Goal: Communication & Community: Answer question/provide support

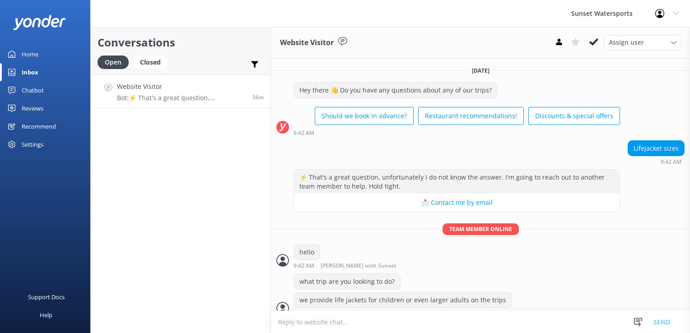
scroll to position [240, 0]
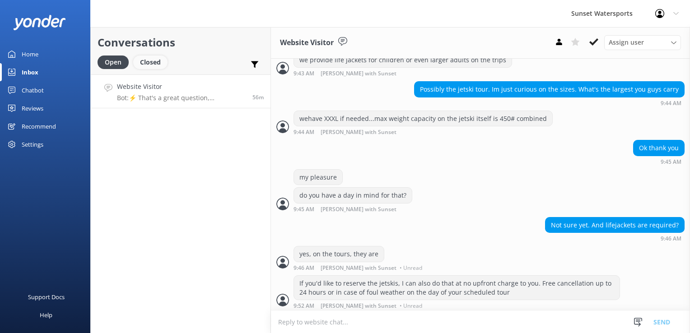
click at [143, 64] on div "Closed" at bounding box center [150, 63] width 34 height 14
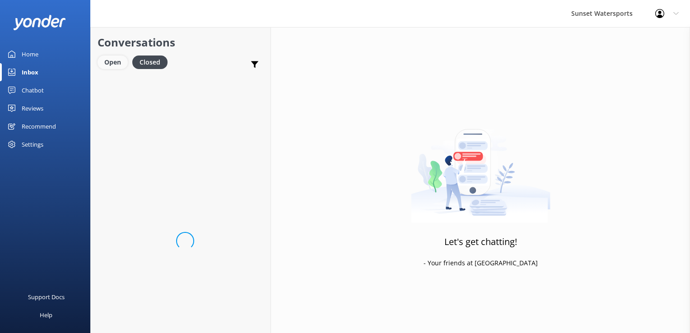
click at [120, 64] on div "Open" at bounding box center [112, 63] width 30 height 14
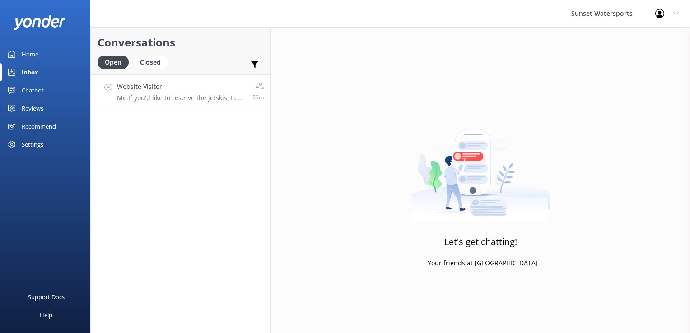
click at [161, 91] on h4 "Website Visitor" at bounding box center [181, 87] width 129 height 10
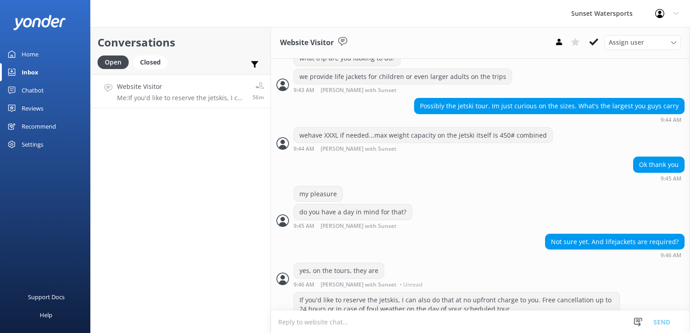
scroll to position [240, 0]
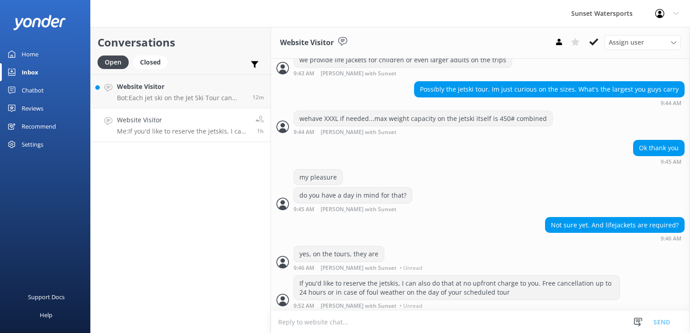
click at [210, 129] on p "Me: If you'd like to reserve the jetskis, I can also do that at no upfront char…" at bounding box center [183, 131] width 132 height 8
click at [207, 94] on p "Bot: Each jet ski on the Jet Ski Tour can carry up to 2 riders. A child aged [D…" at bounding box center [181, 98] width 129 height 8
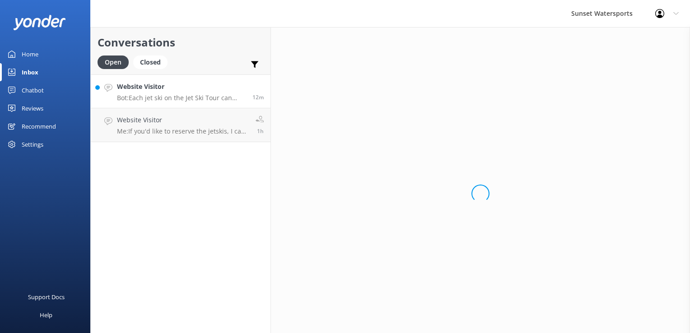
click at [210, 84] on h4 "Website Visitor" at bounding box center [181, 87] width 129 height 10
click at [154, 67] on div "Closed" at bounding box center [150, 63] width 34 height 14
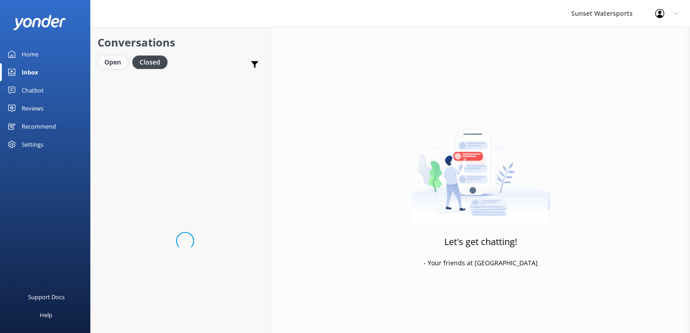
click at [109, 62] on div "Open" at bounding box center [112, 63] width 30 height 14
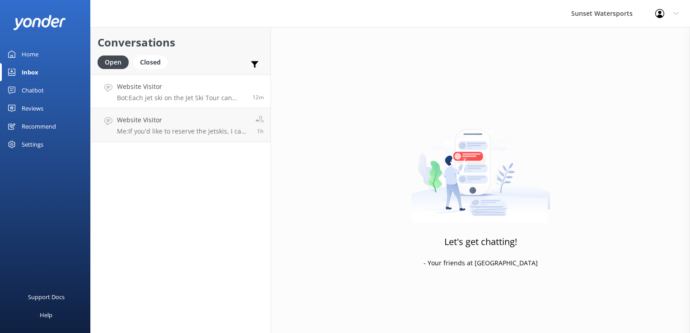
click at [185, 100] on p "Bot: Each jet ski on the Jet Ski Tour can carry up to 2 riders. A child aged [D…" at bounding box center [181, 98] width 129 height 8
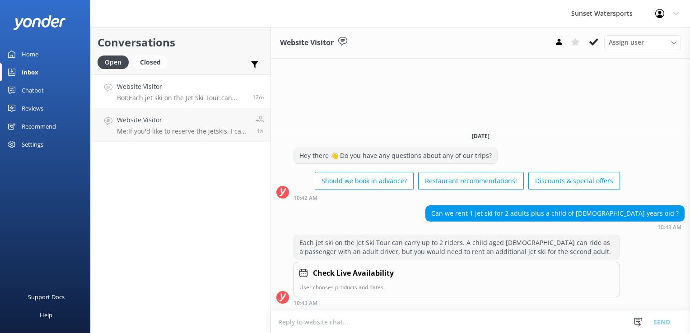
click at [299, 328] on textarea at bounding box center [480, 322] width 419 height 22
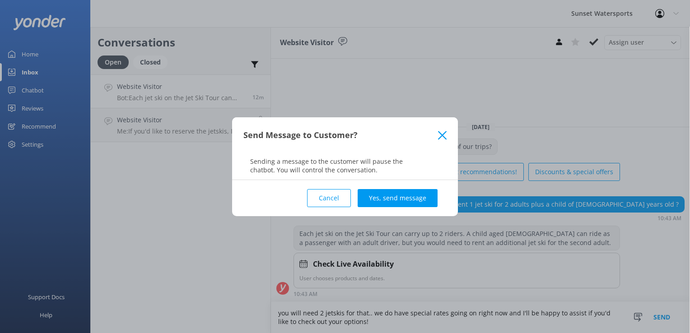
type textarea "you will need 2 jetskis for that.. we do have special rates going on right now …"
click at [380, 210] on div "Cancel Yes, send message" at bounding box center [344, 198] width 203 height 36
click at [382, 208] on div "Cancel Yes, send message" at bounding box center [344, 198] width 203 height 36
click at [393, 187] on div "Cancel Yes, send message" at bounding box center [344, 198] width 203 height 36
click at [390, 194] on button "Yes, send message" at bounding box center [397, 198] width 80 height 18
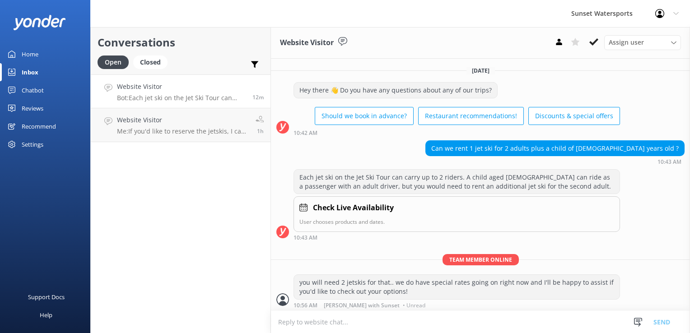
scroll to position [0, 0]
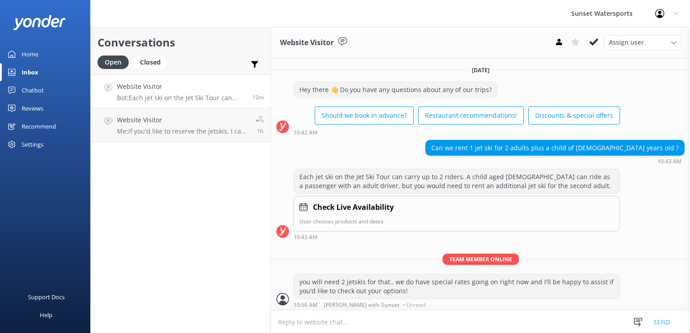
click at [317, 324] on textarea at bounding box center [480, 322] width 419 height 22
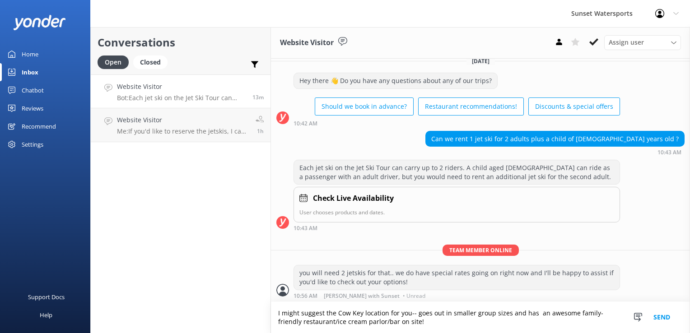
type textarea "I might suggest the Cow Key location for you-- goes out in smaller group sizes …"
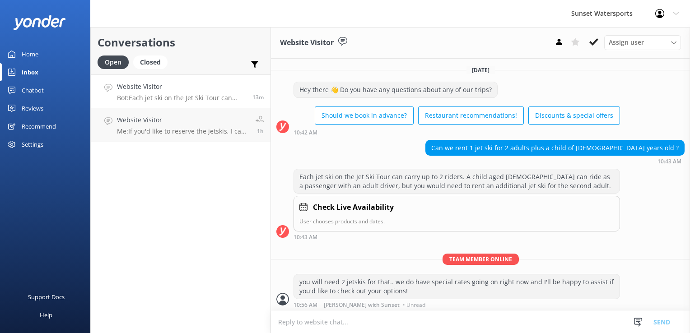
scroll to position [38, 0]
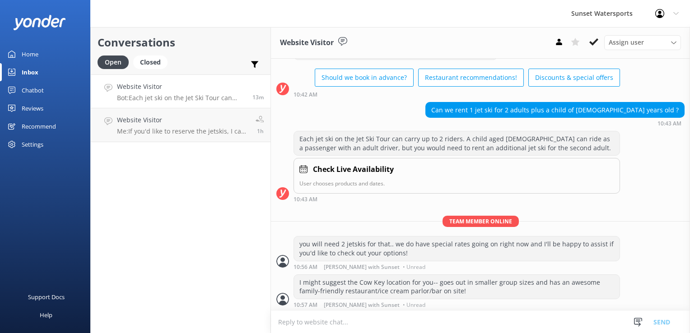
click at [342, 322] on textarea at bounding box center [480, 322] width 419 height 22
paste textarea "[URL][DOMAIN_NAME]"
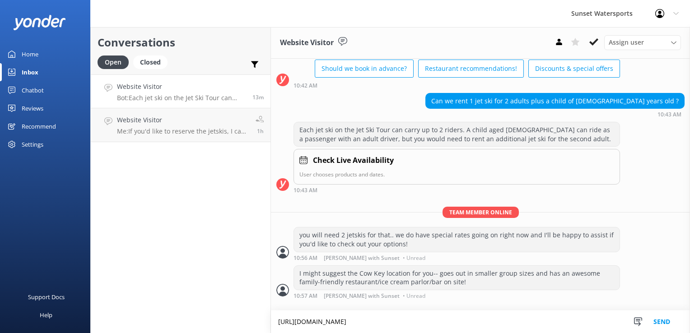
click at [274, 311] on textarea "[URL][DOMAIN_NAME]" at bounding box center [480, 322] width 419 height 23
type textarea "Promo Code: SUNSETJETSKI [URL][DOMAIN_NAME]"
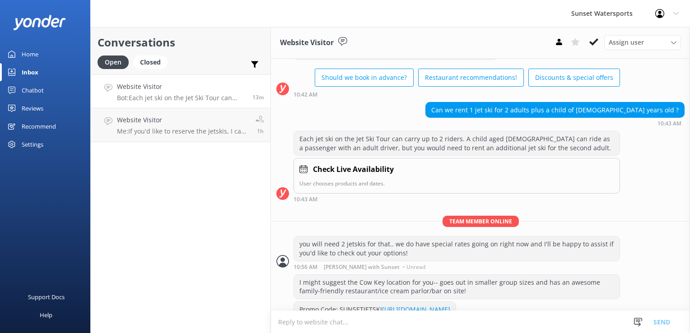
scroll to position [65, 0]
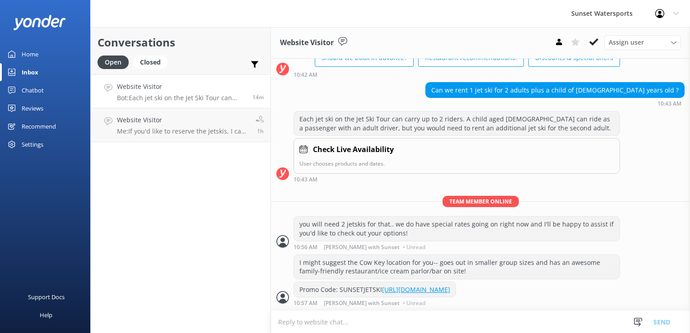
click at [185, 100] on p "Bot: Each jet ski on the Jet Ski Tour can carry up to 2 riders. A child aged [D…" at bounding box center [181, 98] width 129 height 8
click at [174, 128] on p "Me: If you'd like to reserve the jetskis, I can also do that at no upfront char…" at bounding box center [183, 131] width 132 height 8
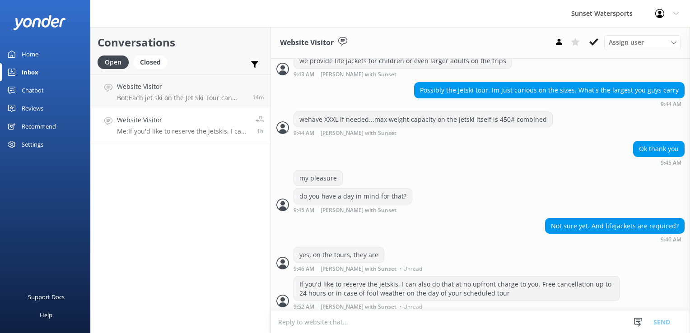
scroll to position [240, 0]
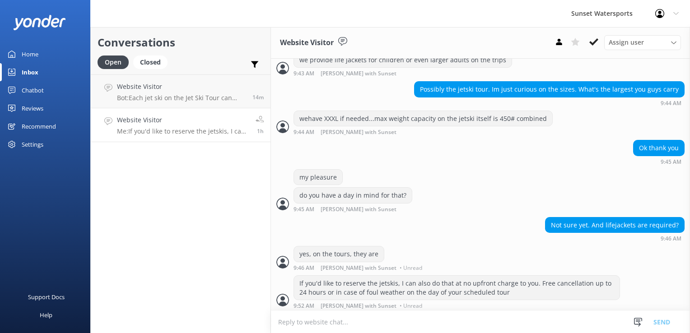
click at [350, 326] on textarea at bounding box center [480, 322] width 419 height 22
paste textarea "[URL][DOMAIN_NAME]"
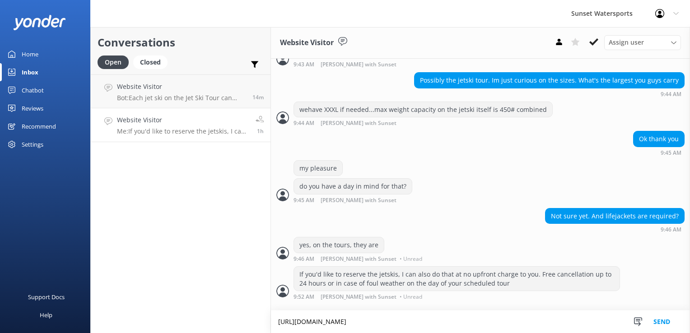
type textarea "[URL][DOMAIN_NAME]"
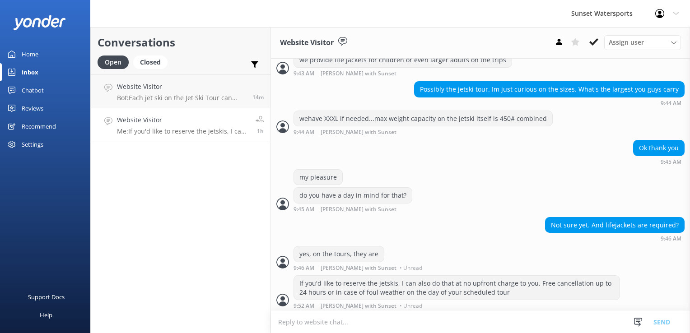
scroll to position [278, 0]
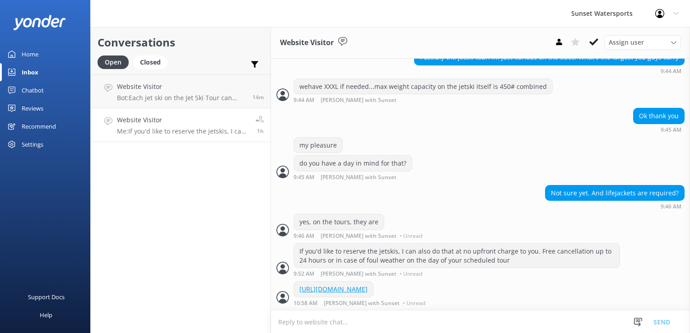
click at [343, 320] on textarea at bounding box center [480, 322] width 419 height 22
type textarea "Promo Code: SUNSETJETSKI"
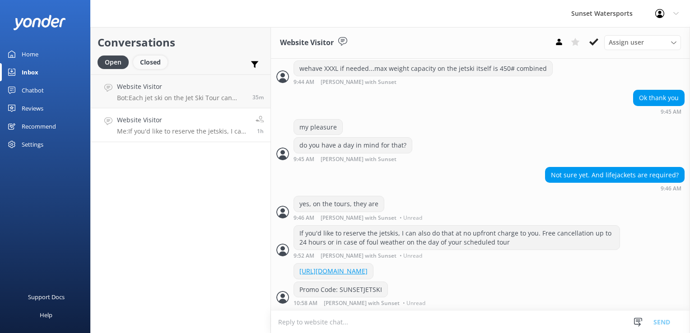
click at [150, 60] on div "Closed" at bounding box center [150, 63] width 34 height 14
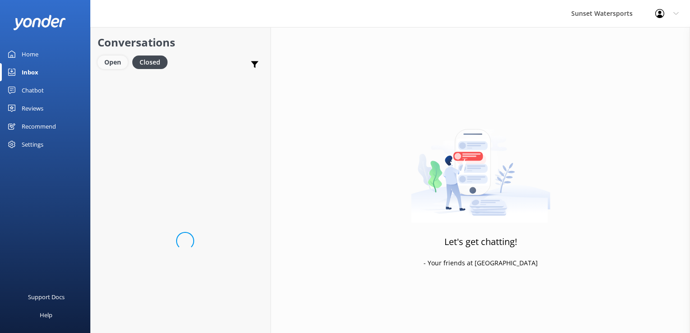
click at [124, 62] on div "Open" at bounding box center [112, 63] width 30 height 14
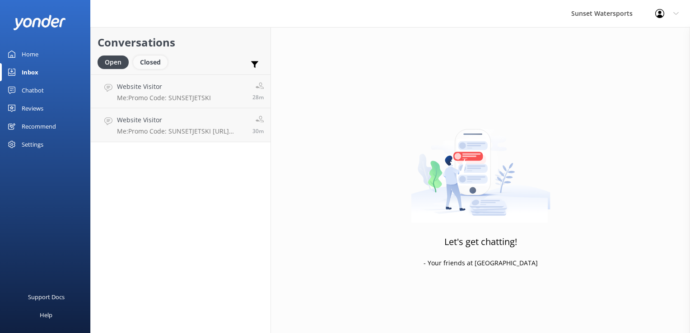
click at [148, 61] on div "Closed" at bounding box center [150, 63] width 34 height 14
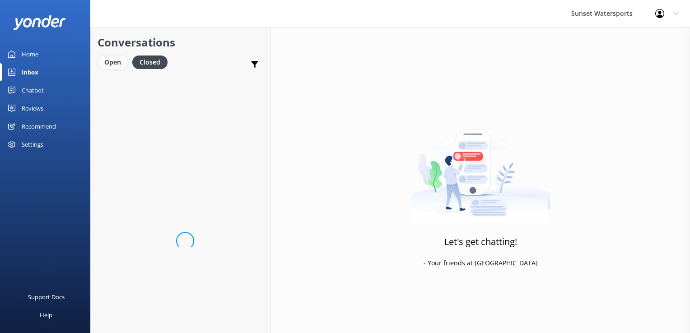
click at [109, 64] on div "Open" at bounding box center [112, 63] width 30 height 14
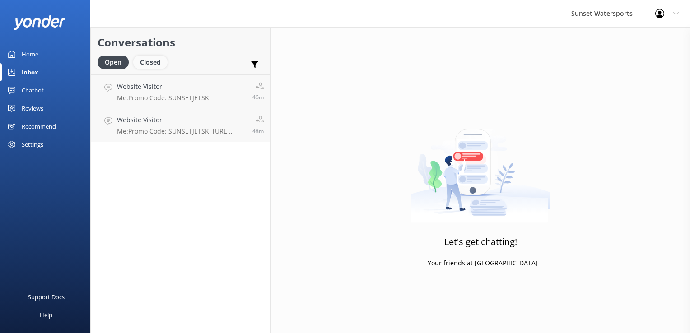
click at [155, 60] on div "Closed" at bounding box center [150, 63] width 34 height 14
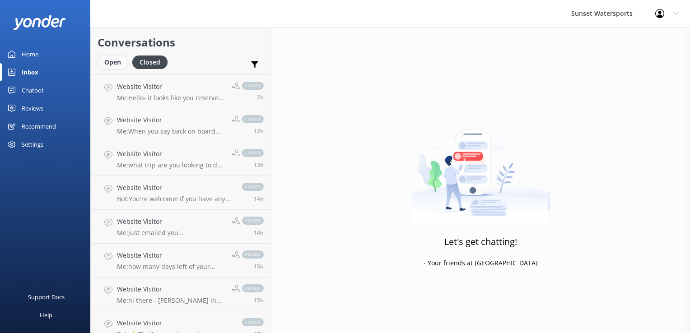
click at [112, 65] on div "Open" at bounding box center [112, 63] width 30 height 14
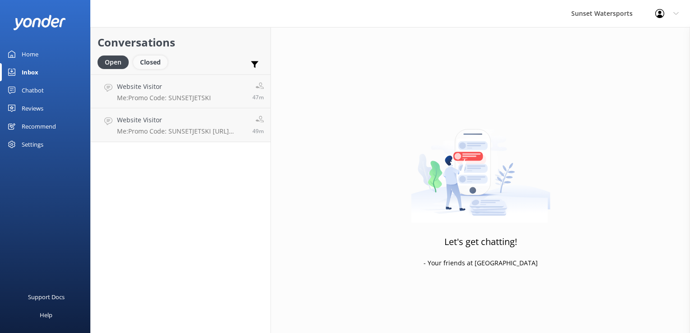
click at [146, 62] on div "Closed" at bounding box center [150, 63] width 34 height 14
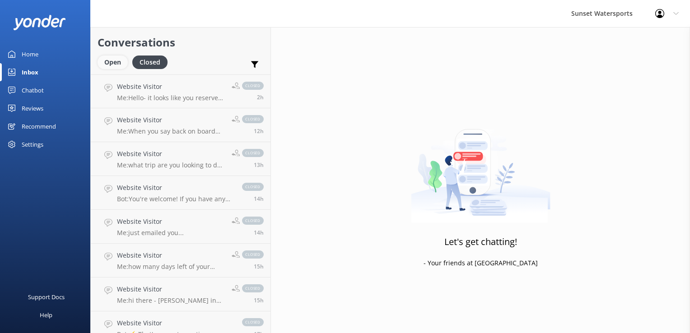
click at [112, 59] on div "Open" at bounding box center [112, 63] width 30 height 14
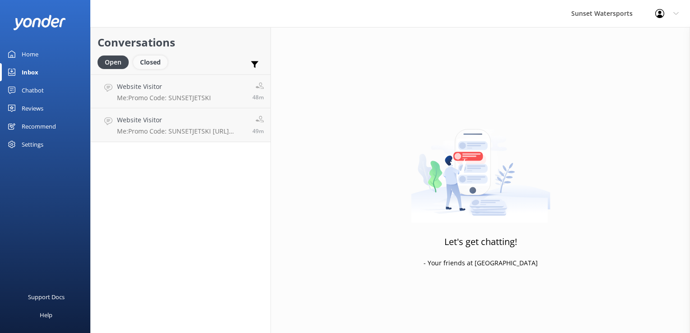
drag, startPoint x: 151, startPoint y: 62, endPoint x: 139, endPoint y: 64, distance: 11.8
click at [151, 62] on div "Closed" at bounding box center [150, 63] width 34 height 14
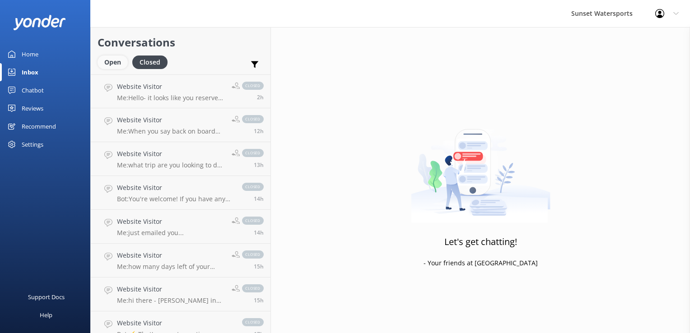
click at [118, 67] on div "Open" at bounding box center [112, 63] width 30 height 14
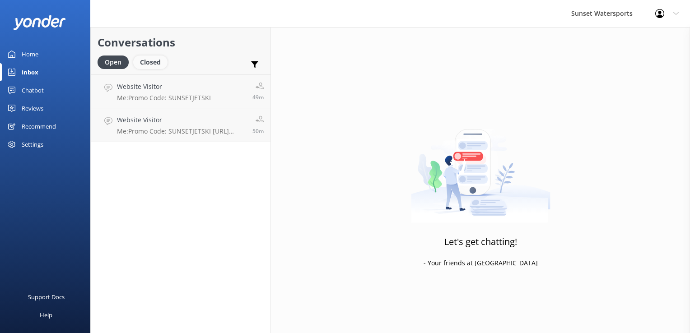
click at [155, 57] on div "Closed" at bounding box center [150, 63] width 34 height 14
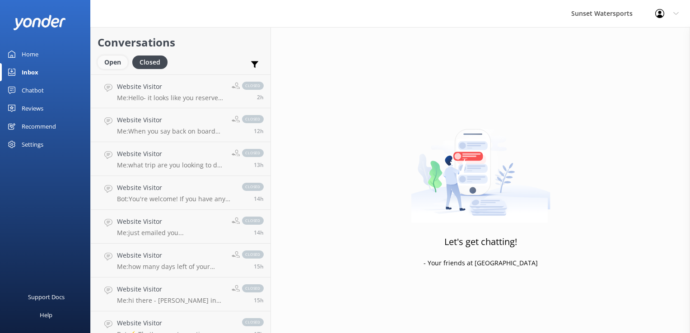
click at [122, 60] on div "Open" at bounding box center [112, 63] width 30 height 14
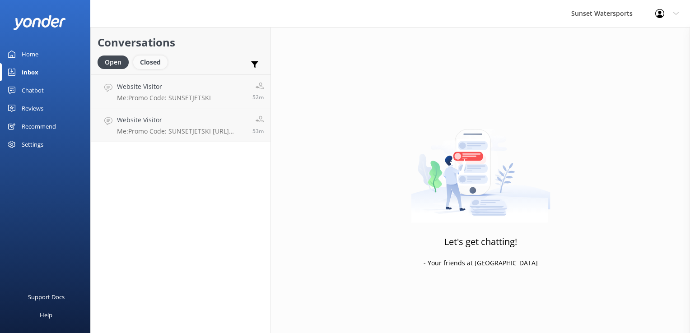
click at [151, 62] on div "Closed" at bounding box center [150, 63] width 34 height 14
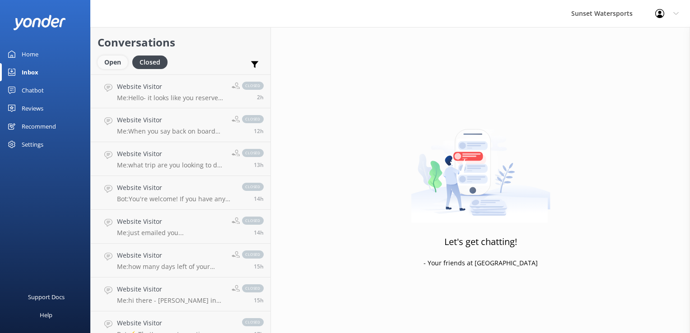
click at [116, 60] on div "Open" at bounding box center [112, 63] width 30 height 14
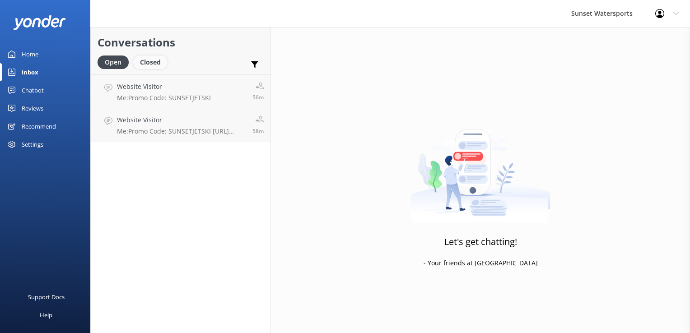
click at [153, 65] on div "Closed" at bounding box center [150, 63] width 34 height 14
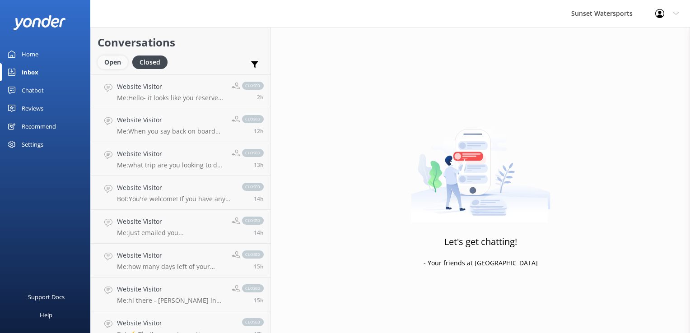
click at [110, 63] on div "Open" at bounding box center [112, 63] width 30 height 14
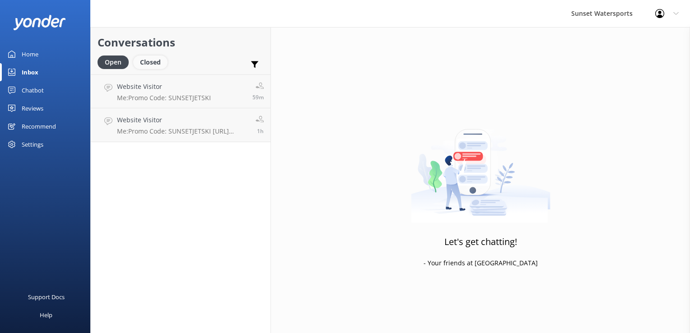
click at [150, 61] on div "Closed" at bounding box center [150, 63] width 34 height 14
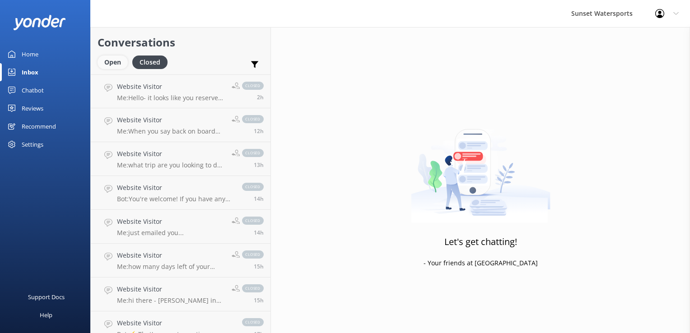
click at [105, 63] on div "Open" at bounding box center [112, 63] width 30 height 14
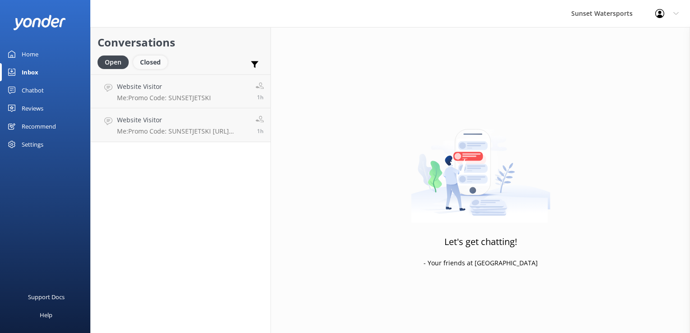
click at [155, 60] on div "Closed" at bounding box center [150, 63] width 34 height 14
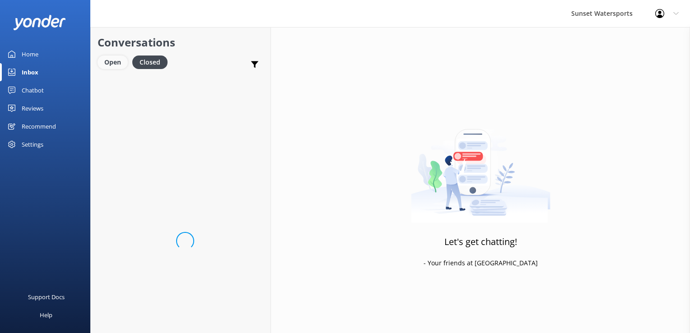
click at [109, 57] on div "Open" at bounding box center [112, 63] width 30 height 14
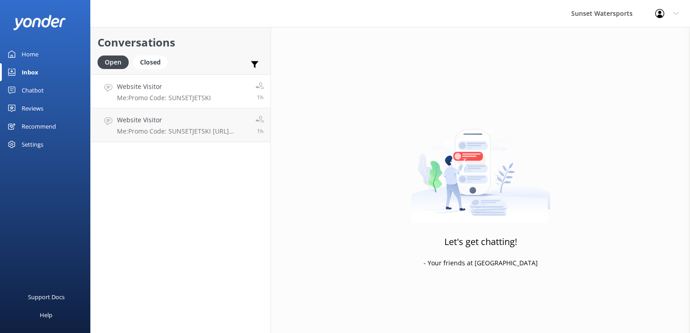
click at [184, 84] on h4 "Website Visitor" at bounding box center [164, 87] width 94 height 10
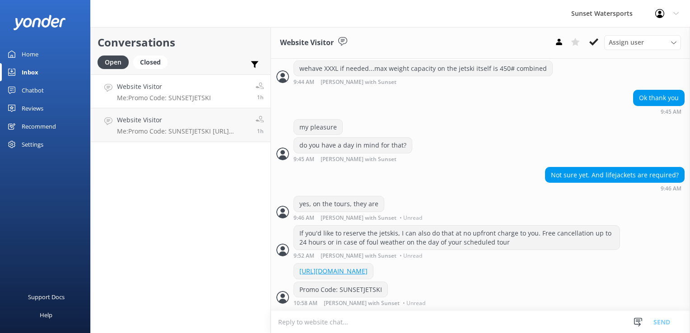
scroll to position [296, 0]
click at [591, 39] on icon at bounding box center [593, 41] width 9 height 9
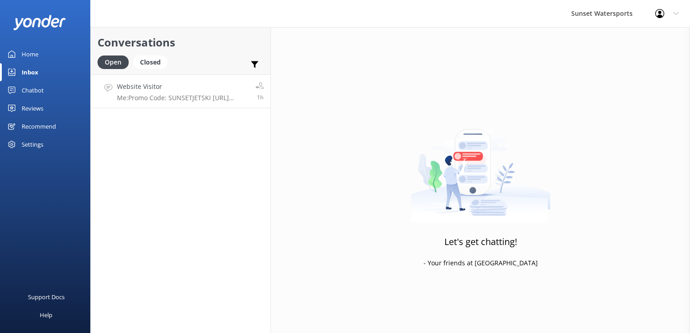
click at [144, 94] on p "Me: Promo Code: SUNSETJETSKI [URL][DOMAIN_NAME]" at bounding box center [183, 98] width 132 height 8
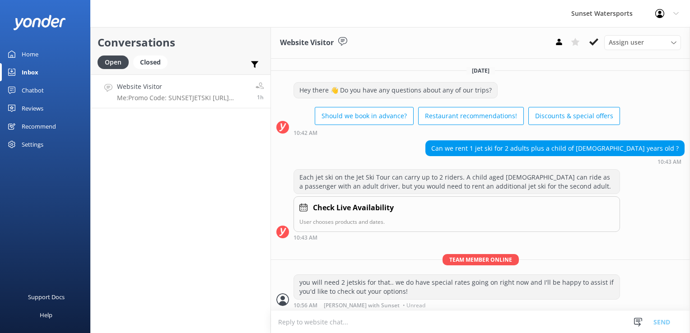
scroll to position [65, 0]
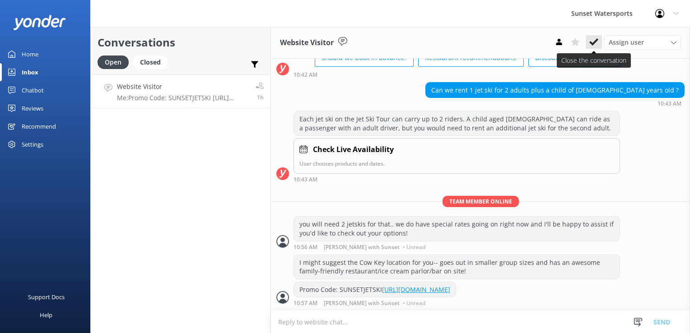
click at [590, 40] on icon at bounding box center [593, 41] width 9 height 9
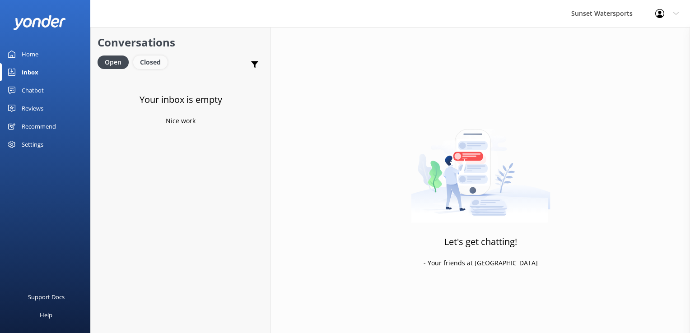
click at [162, 65] on div "Closed" at bounding box center [150, 63] width 34 height 14
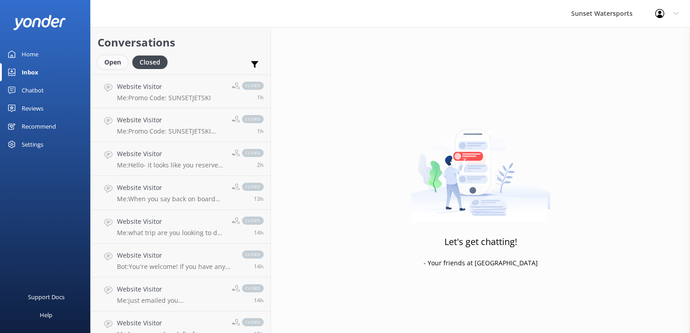
click at [117, 57] on div "Open" at bounding box center [112, 63] width 30 height 14
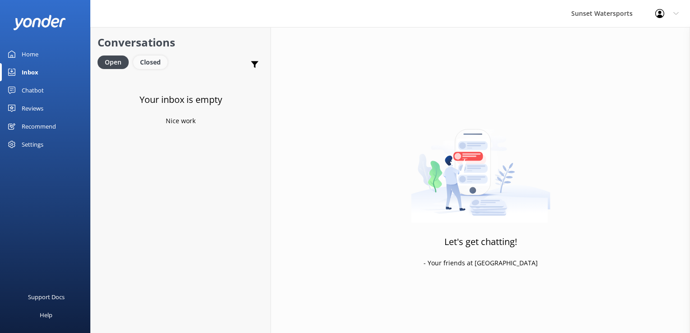
click at [149, 65] on div "Closed" at bounding box center [150, 63] width 34 height 14
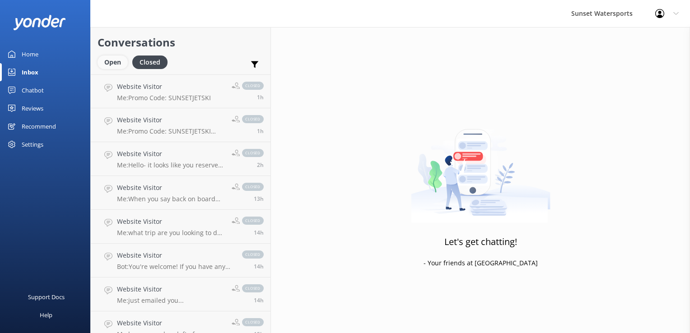
click at [117, 63] on div "Open" at bounding box center [112, 63] width 30 height 14
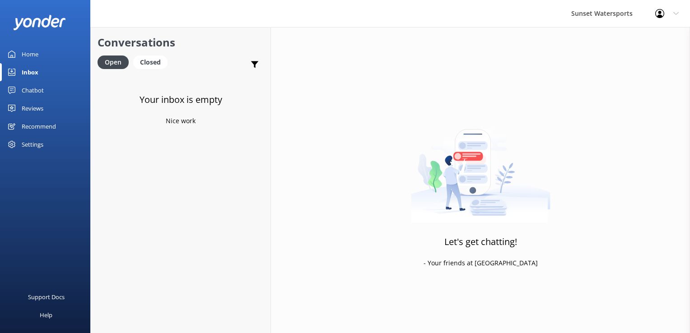
click at [158, 79] on div "Your inbox is empty Nice work" at bounding box center [181, 240] width 180 height 333
click at [157, 71] on div "Open Closed" at bounding box center [134, 67] width 74 height 22
click at [152, 66] on div "Closed" at bounding box center [150, 63] width 34 height 14
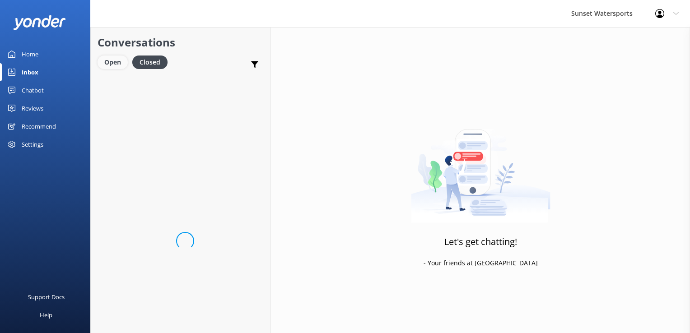
click at [121, 60] on div "Open" at bounding box center [112, 63] width 30 height 14
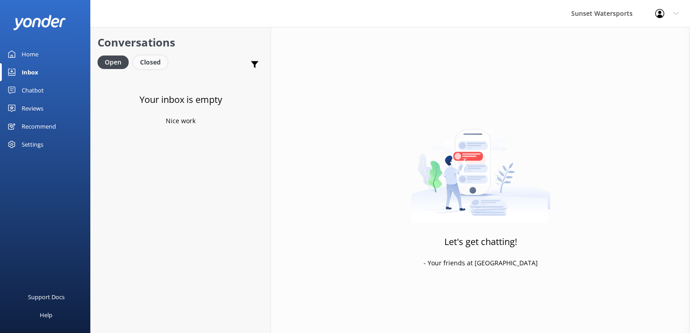
click at [150, 57] on div "Closed" at bounding box center [150, 63] width 34 height 14
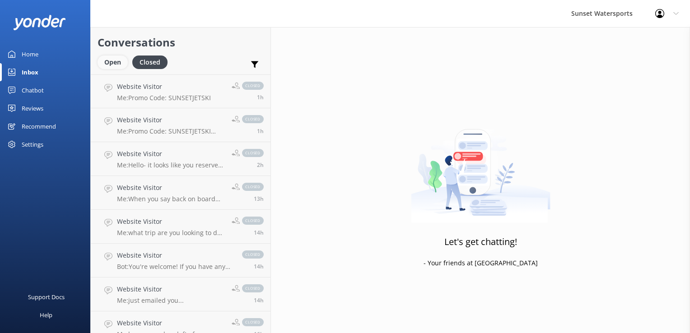
click at [100, 59] on div "Open" at bounding box center [112, 63] width 30 height 14
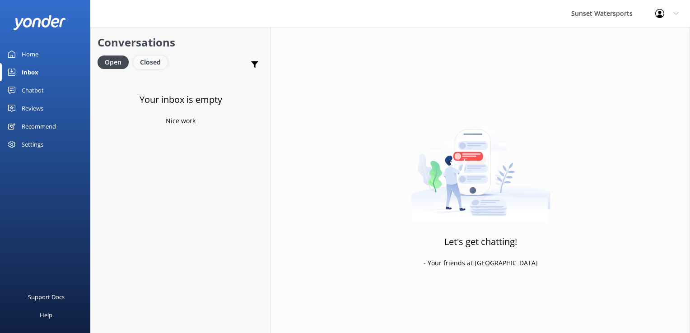
click at [156, 66] on div "Closed" at bounding box center [150, 63] width 34 height 14
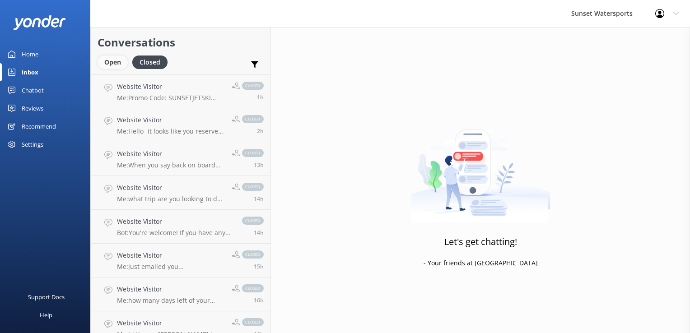
click at [122, 59] on div "Open" at bounding box center [112, 63] width 30 height 14
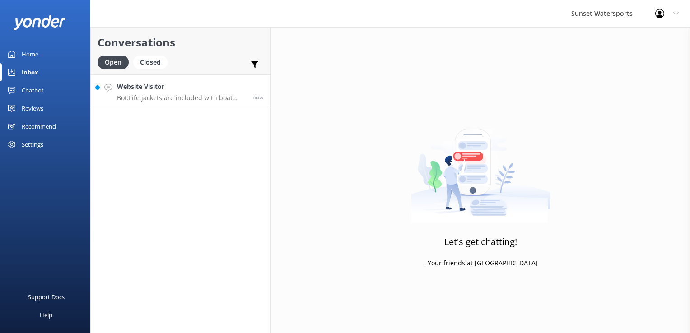
click at [167, 97] on p "Bot: Life jackets are included with boat rentals, but you are welcome to bring …" at bounding box center [181, 98] width 129 height 8
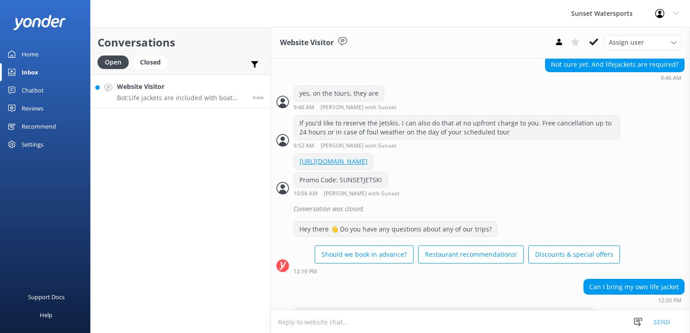
scroll to position [432, 0]
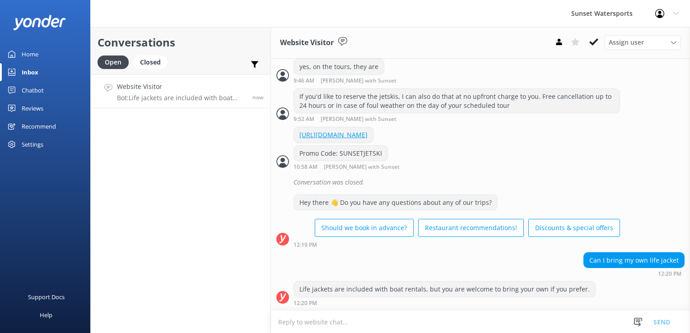
click at [322, 320] on textarea at bounding box center [480, 322] width 419 height 22
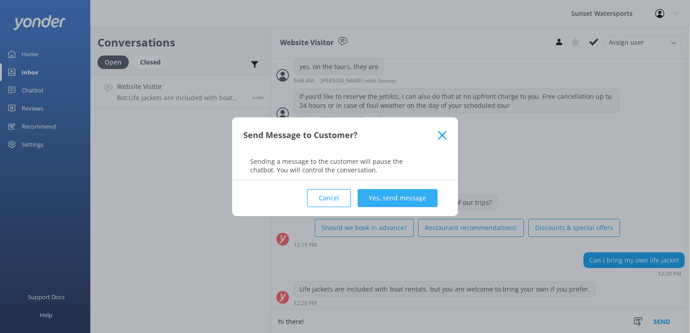
type textarea "hi there!"
click at [393, 206] on button "Yes, send message" at bounding box center [397, 198] width 80 height 18
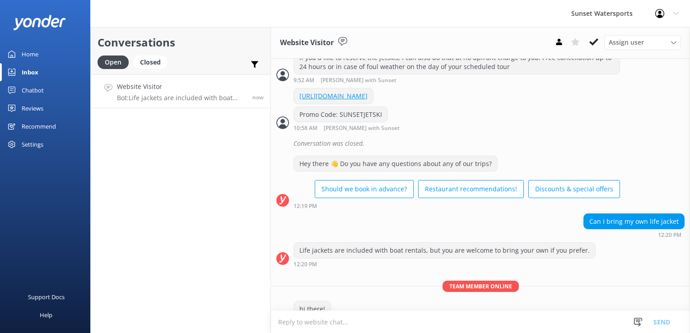
scroll to position [491, 0]
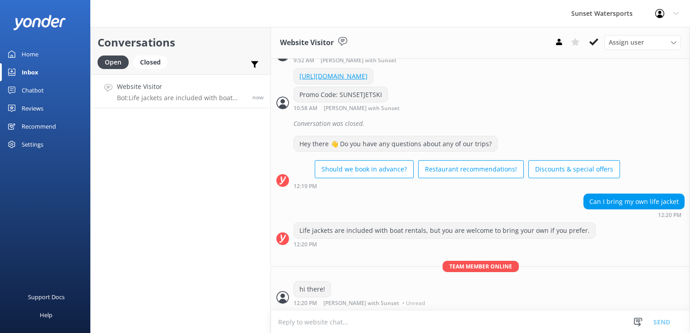
click at [318, 329] on textarea at bounding box center [480, 322] width 419 height 22
type textarea "are you referring to the jetski tours?"
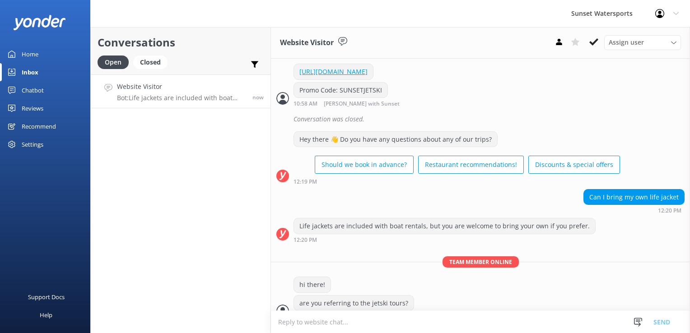
scroll to position [509, 0]
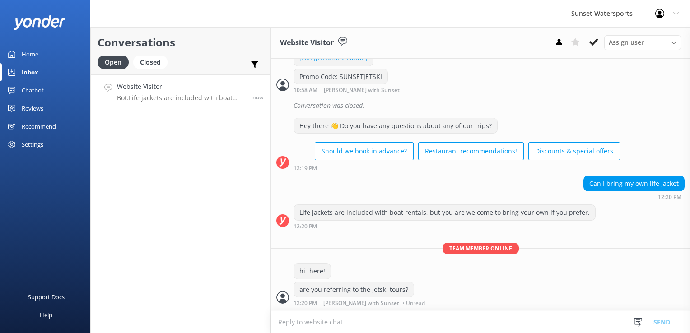
click at [316, 331] on textarea at bounding box center [480, 322] width 419 height 22
click at [148, 63] on div "Closed" at bounding box center [150, 63] width 34 height 14
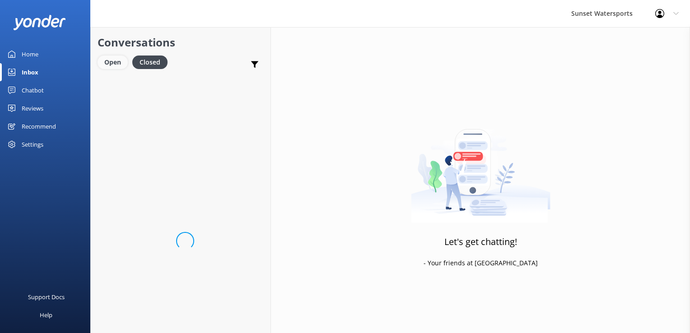
click at [121, 59] on div "Open" at bounding box center [112, 63] width 30 height 14
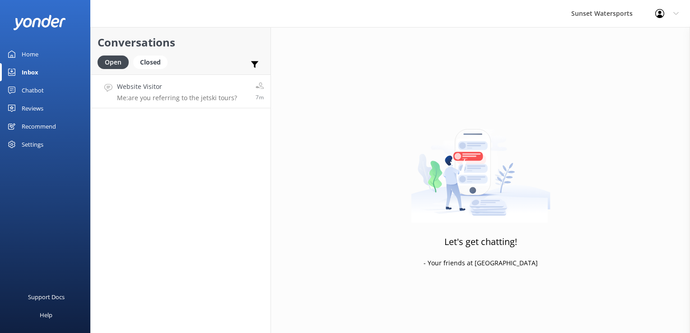
click at [148, 97] on p "Me: are you referring to the jetski tours?" at bounding box center [177, 98] width 120 height 8
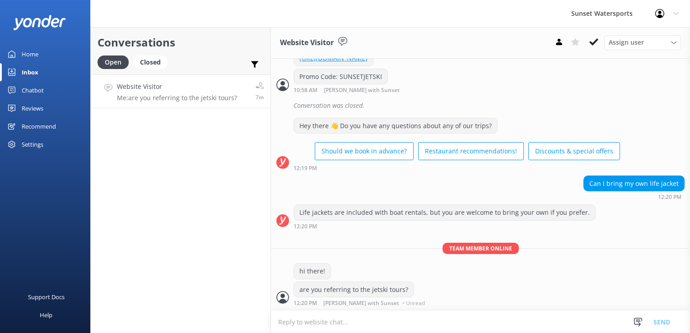
scroll to position [509, 0]
click at [159, 70] on div "Open Closed" at bounding box center [134, 67] width 74 height 22
click at [163, 64] on div "Closed" at bounding box center [150, 63] width 34 height 14
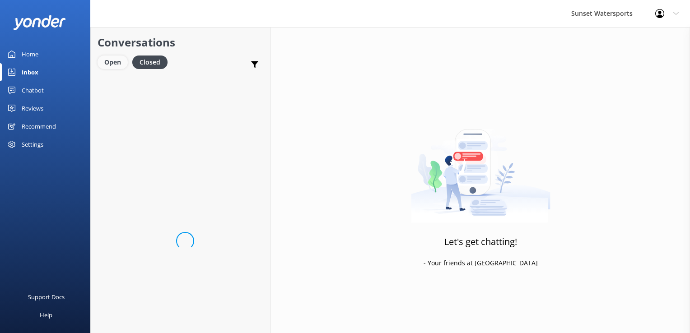
click at [117, 59] on div "Open" at bounding box center [112, 63] width 30 height 14
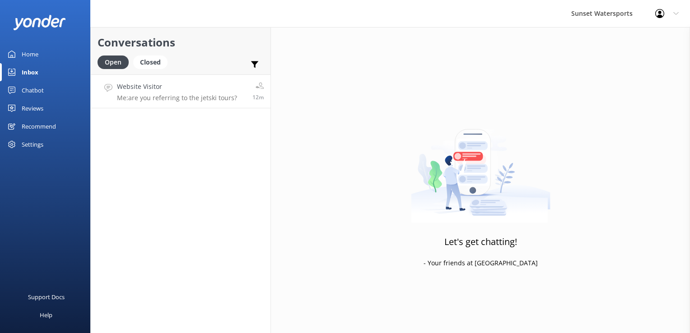
click at [170, 97] on p "Me: are you referring to the jetski tours?" at bounding box center [177, 98] width 120 height 8
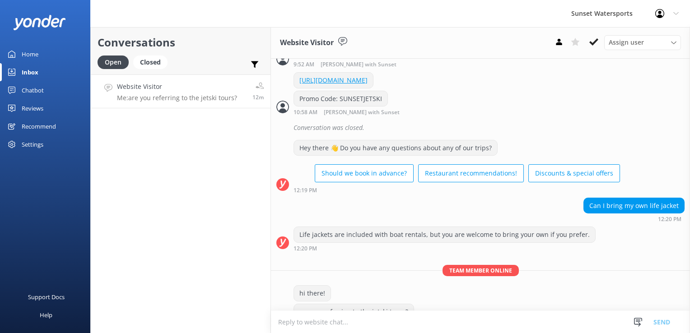
scroll to position [509, 0]
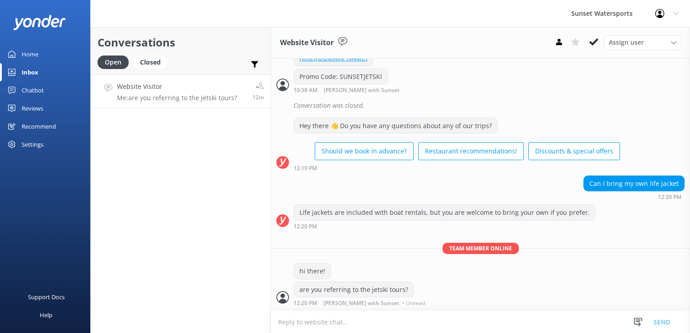
click at [307, 326] on textarea at bounding box center [480, 322] width 419 height 22
paste textarea "[URL][DOMAIN_NAME]"
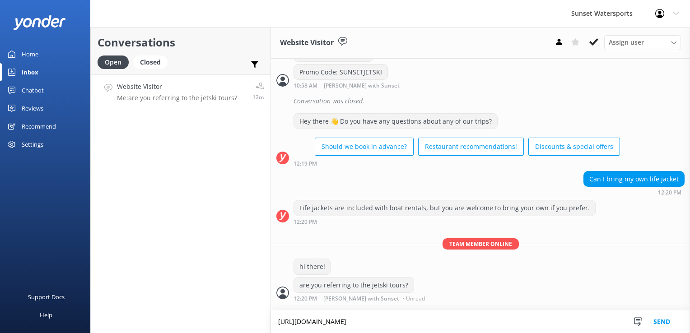
scroll to position [518, 0]
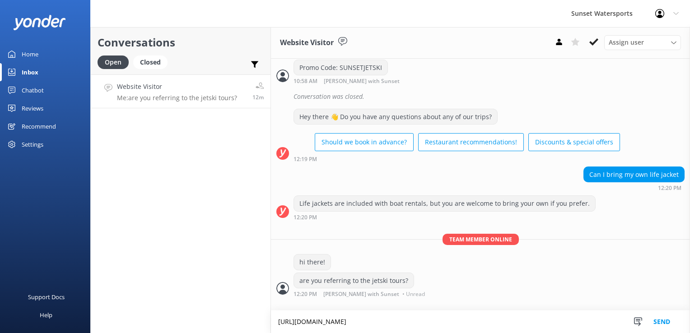
type textarea "[URL][DOMAIN_NAME]"
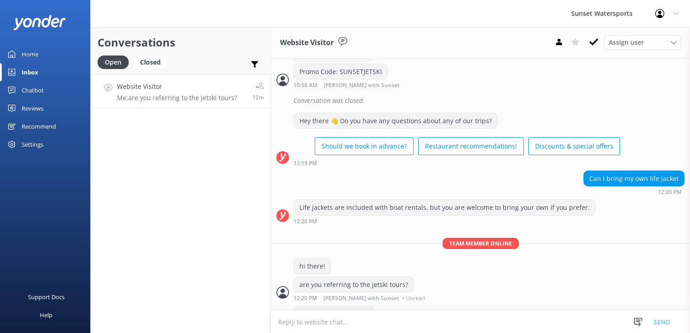
scroll to position [547, 0]
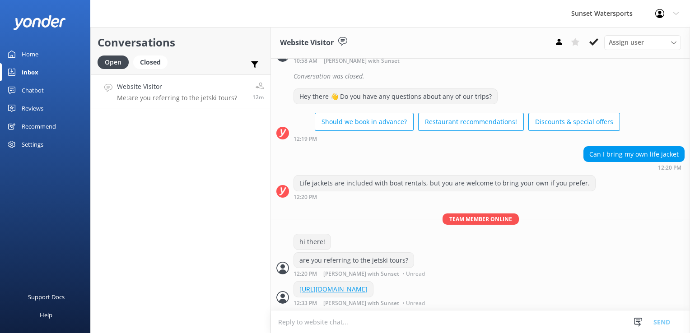
click at [183, 169] on div "Conversations Open Closed Important Assigned to me Unassigned Website Visitor M…" at bounding box center [180, 180] width 181 height 306
click at [560, 41] on use at bounding box center [559, 42] width 6 height 6
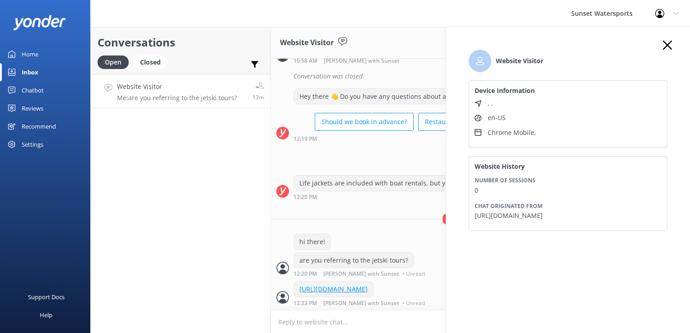
click at [670, 48] on use at bounding box center [667, 45] width 9 height 9
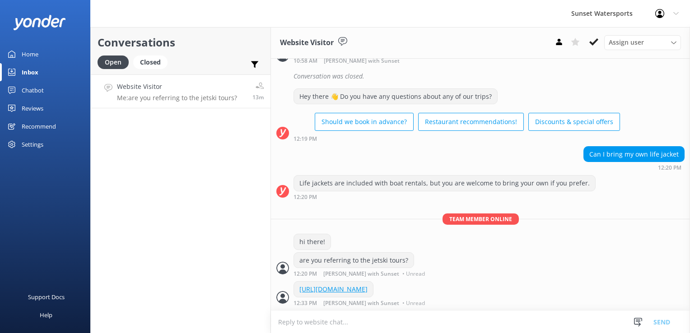
click at [173, 190] on div "Conversations Open Closed Important Assigned to me Unassigned Website Visitor M…" at bounding box center [180, 180] width 181 height 306
click at [159, 67] on div "Closed" at bounding box center [150, 63] width 34 height 14
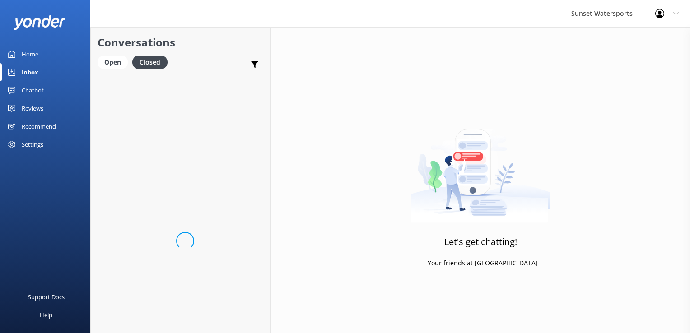
click at [108, 70] on div "Open Closed" at bounding box center [134, 67] width 74 height 22
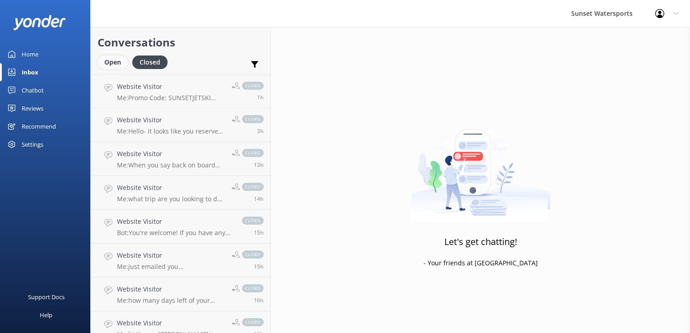
click at [110, 66] on div "Open" at bounding box center [112, 63] width 30 height 14
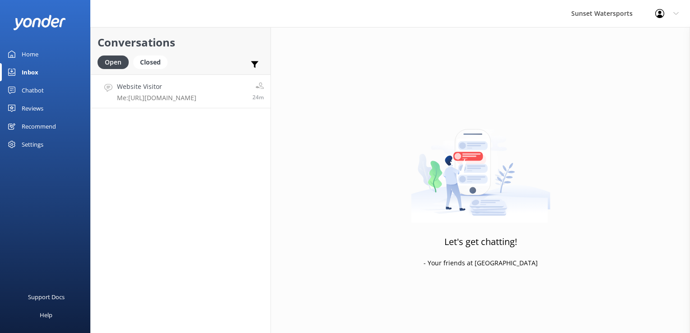
click at [195, 94] on p "Me: [URL][DOMAIN_NAME]" at bounding box center [156, 98] width 79 height 8
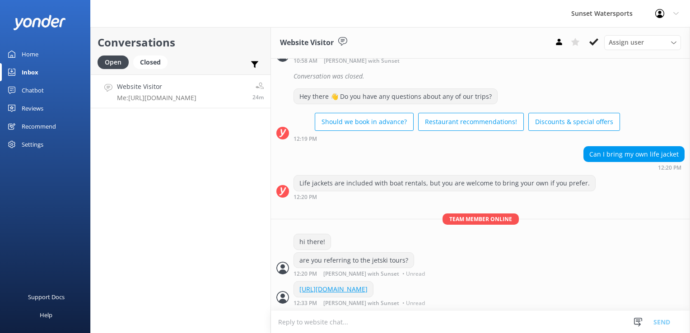
scroll to position [547, 0]
click at [220, 225] on div "Conversations Open Closed Important Assigned to me Unassigned Website Visitor M…" at bounding box center [180, 180] width 181 height 306
click at [154, 106] on link "Website Visitor Bot: Hi there! How can I help? now" at bounding box center [181, 91] width 180 height 34
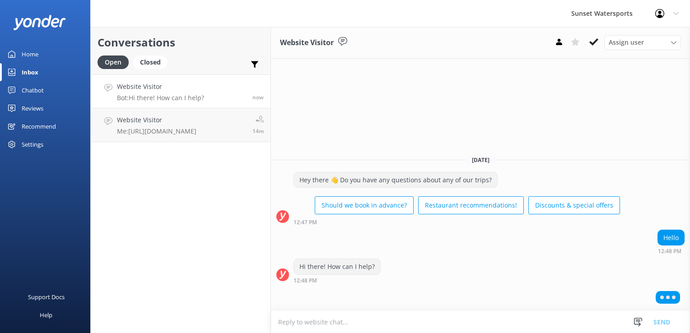
click at [342, 323] on textarea at bounding box center [480, 322] width 419 height 22
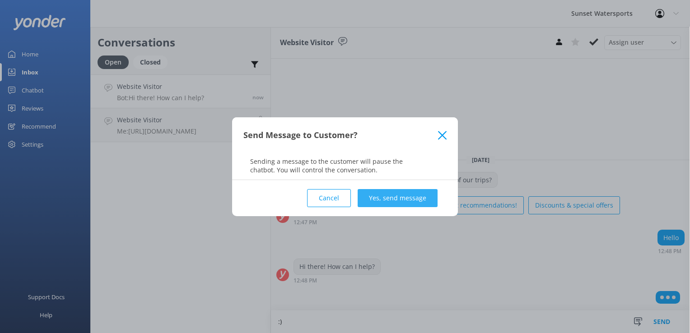
type textarea ":)"
click at [380, 202] on button "Yes, send message" at bounding box center [397, 198] width 80 height 18
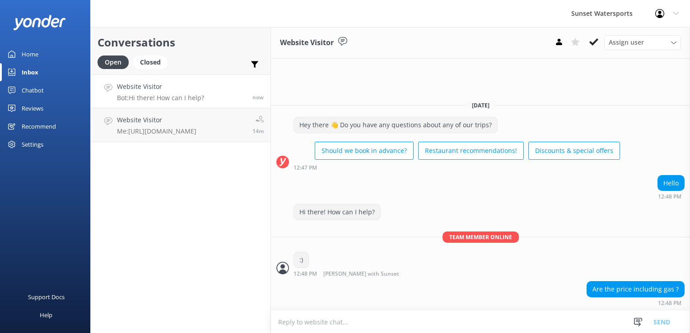
click at [447, 322] on textarea at bounding box center [480, 322] width 419 height 22
click at [561, 45] on use at bounding box center [559, 42] width 6 height 6
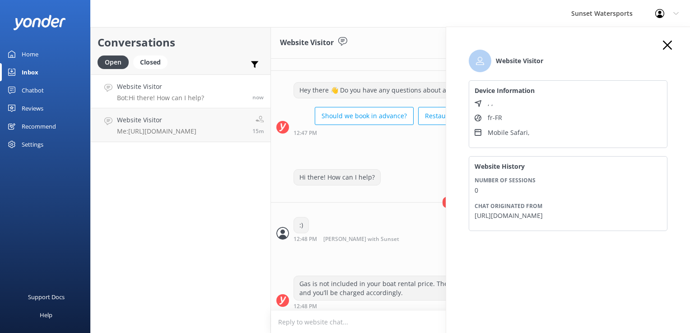
scroll to position [2, 0]
click at [358, 53] on div "Website Visitor Assign user [PERSON_NAME] at [GEOGRAPHIC_DATA][PERSON_NAME] wit…" at bounding box center [480, 43] width 419 height 32
click at [254, 267] on div "Conversations Open Closed Important Assigned to me Unassigned Website Visitor B…" at bounding box center [180, 180] width 181 height 306
click at [670, 48] on use at bounding box center [667, 45] width 9 height 9
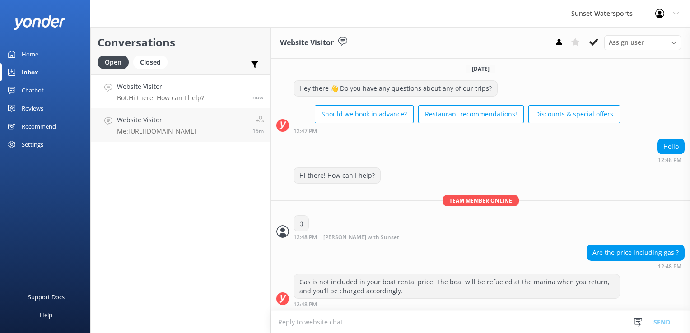
click at [362, 318] on textarea at bounding box center [480, 322] width 419 height 22
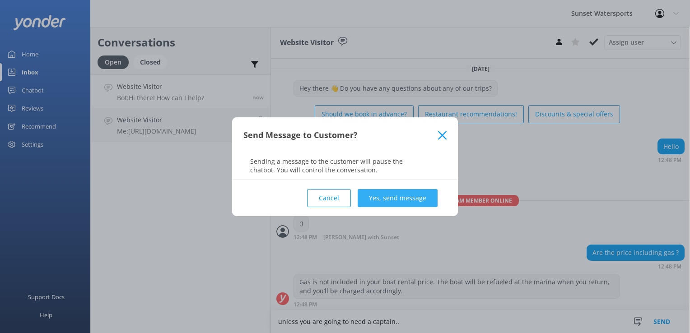
type textarea "unless you are going to need a captain.."
click at [392, 192] on button "Yes, send message" at bounding box center [397, 198] width 80 height 18
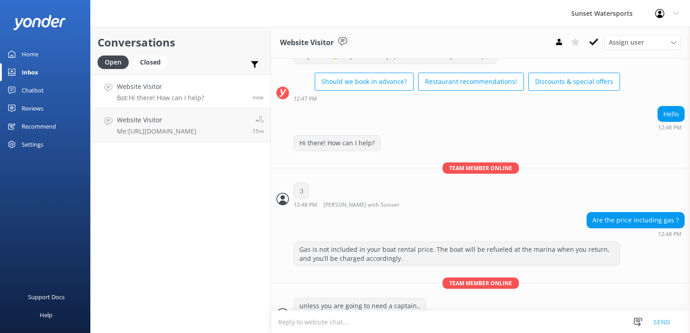
scroll to position [50, 0]
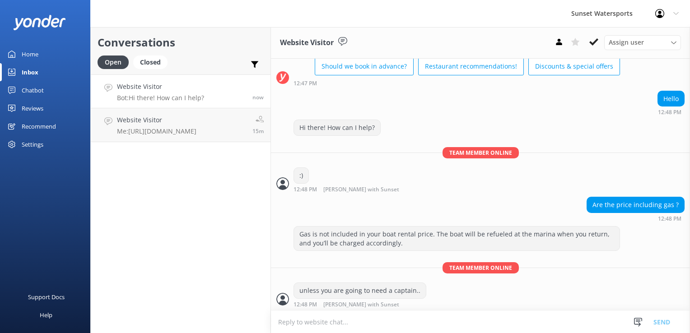
click at [302, 321] on textarea at bounding box center [480, 322] width 419 height 22
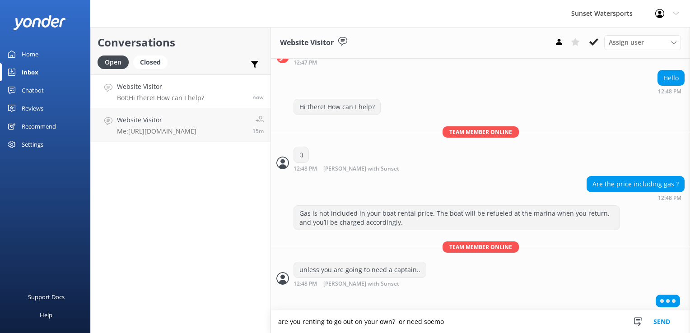
scroll to position [71, 0]
type textarea "are you renting to go out on your own? or need a captain to do a custom charter?"
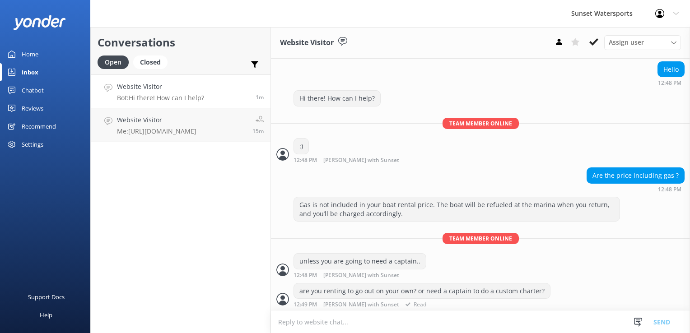
scroll to position [100, 0]
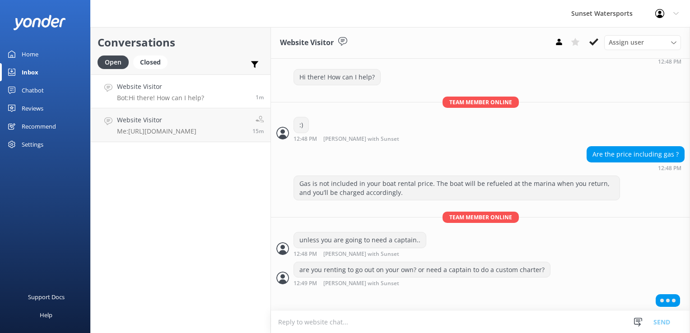
click at [210, 207] on div "Conversations Open Closed Important Assigned to me Unassigned Website Visitor B…" at bounding box center [180, 180] width 181 height 306
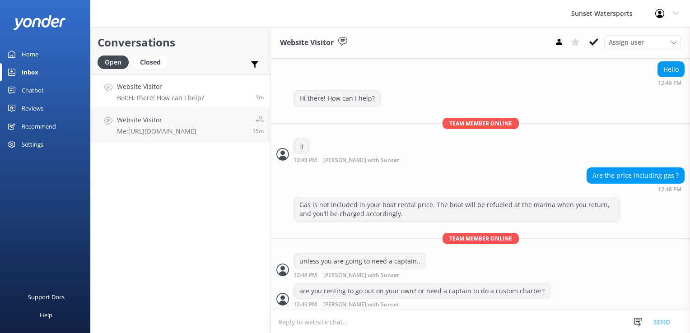
scroll to position [108, 0]
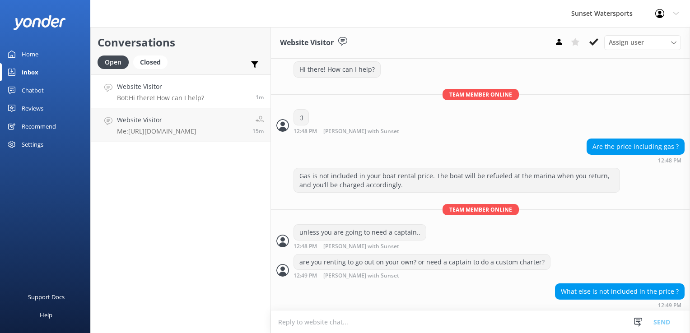
click at [325, 326] on textarea at bounding box center [480, 322] width 419 height 22
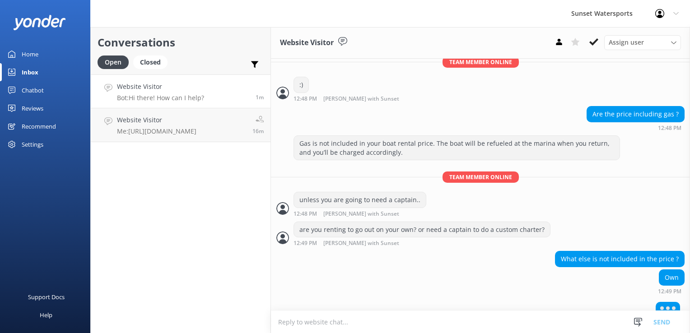
scroll to position [148, 0]
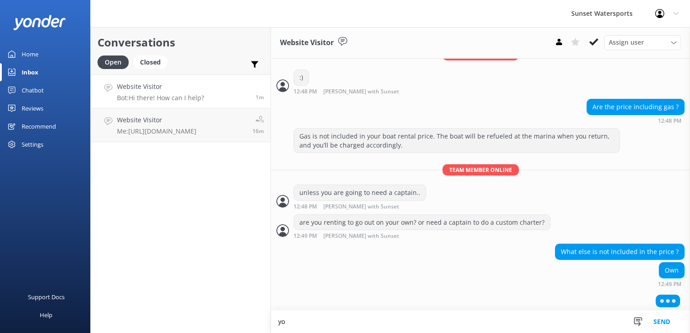
type textarea "y"
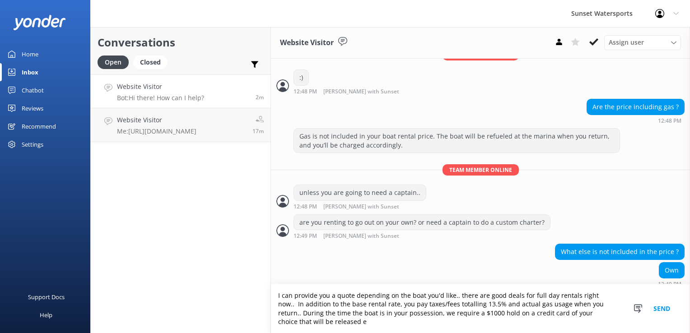
scroll to position [153, 0]
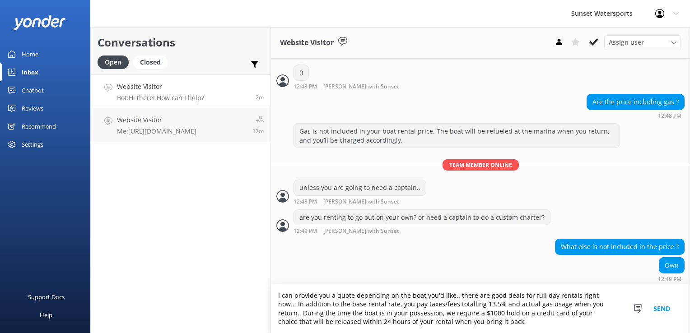
type textarea "I can provide you a quote depending on the boat you'd like.. there are good dea…"
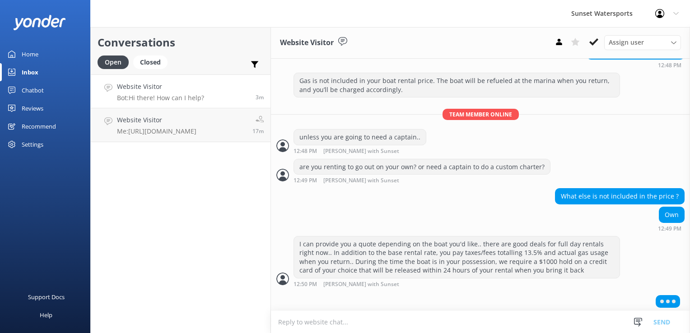
scroll to position [204, 0]
click at [315, 326] on textarea at bounding box center [480, 322] width 419 height 22
paste textarea "[URL][DOMAIN_NAME]"
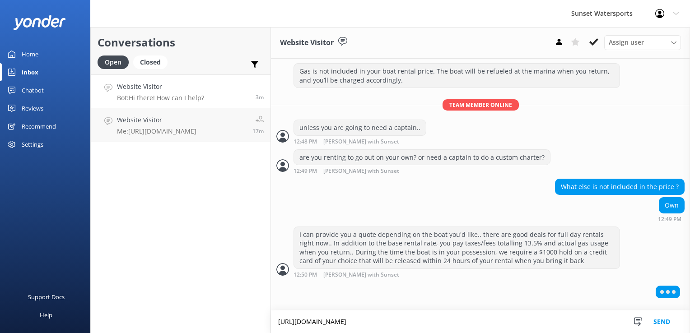
type textarea "[URL][DOMAIN_NAME]"
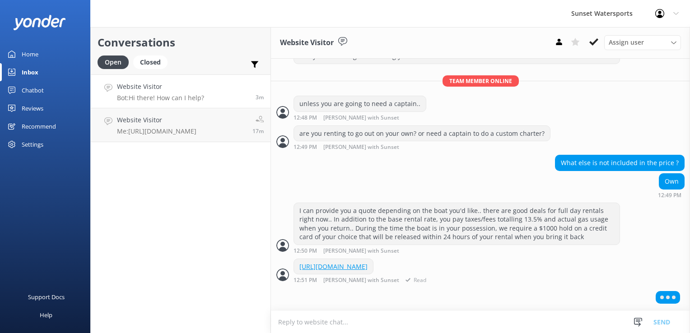
scroll to position [220, 0]
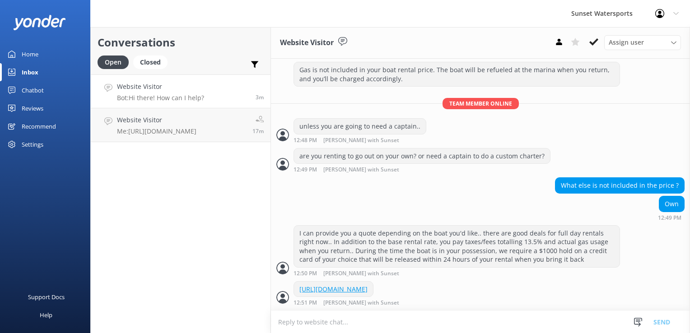
click at [284, 324] on textarea at bounding box center [480, 322] width 419 height 22
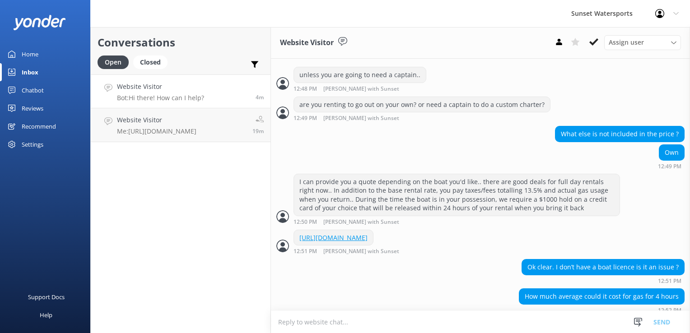
scroll to position [278, 0]
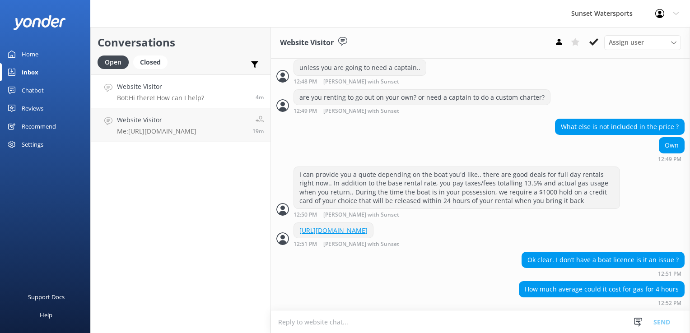
click at [339, 330] on textarea at bounding box center [480, 322] width 419 height 22
type textarea "i"
type textarea "Do you have previous [MEDICAL_DATA] experience?"
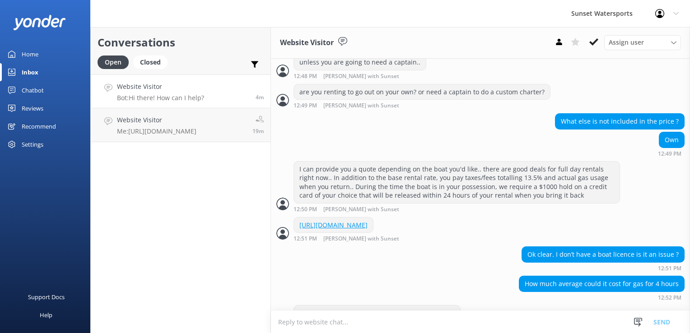
scroll to position [307, 0]
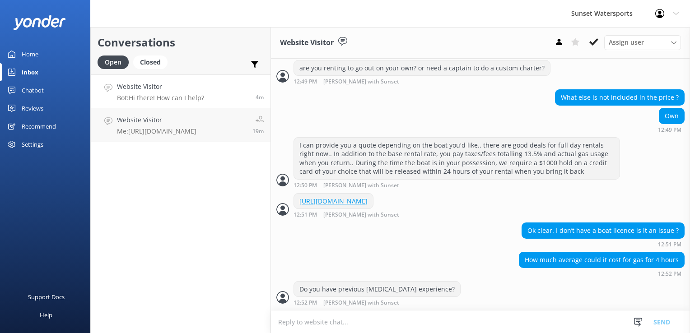
click at [399, 320] on textarea at bounding box center [480, 322] width 419 height 22
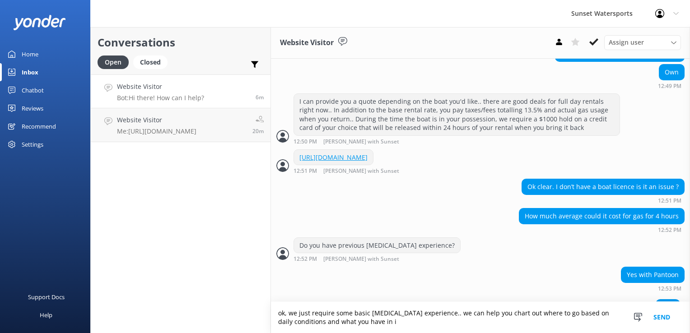
scroll to position [367, 0]
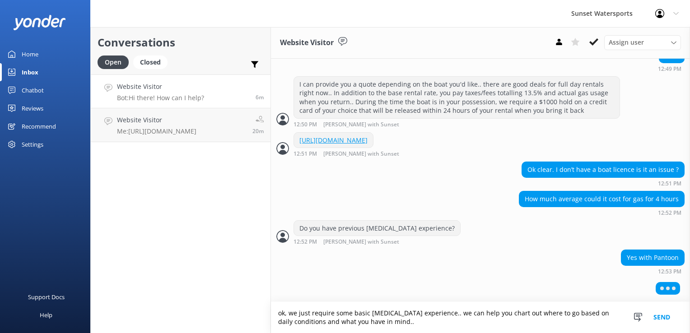
type textarea "ok, we just require some basic [MEDICAL_DATA] experience.. we can help you char…"
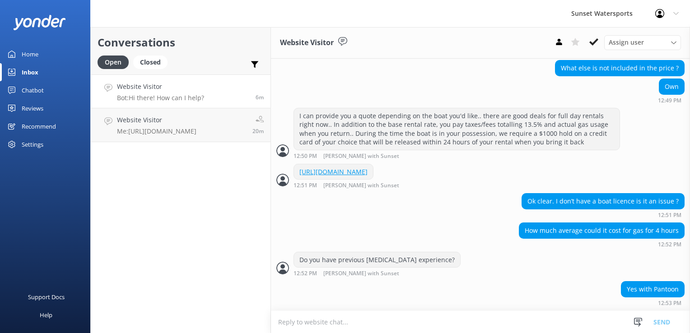
click at [399, 320] on textarea at bounding box center [480, 322] width 419 height 22
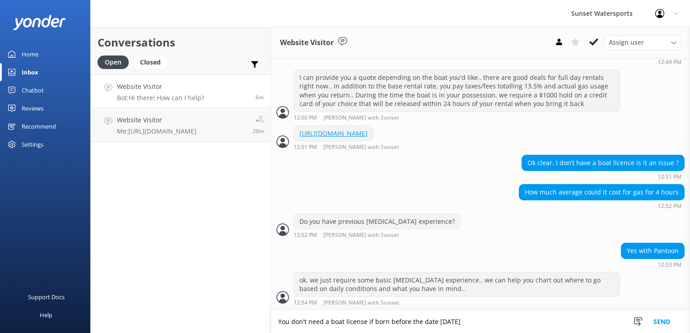
type textarea "You don't need a boat license if born before the date [DATE]"
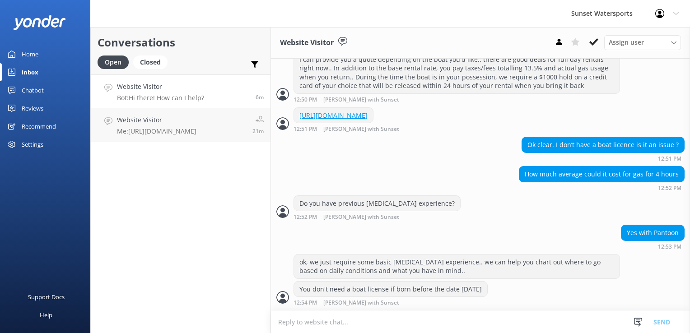
scroll to position [393, 0]
click at [399, 320] on textarea at bounding box center [480, 322] width 419 height 22
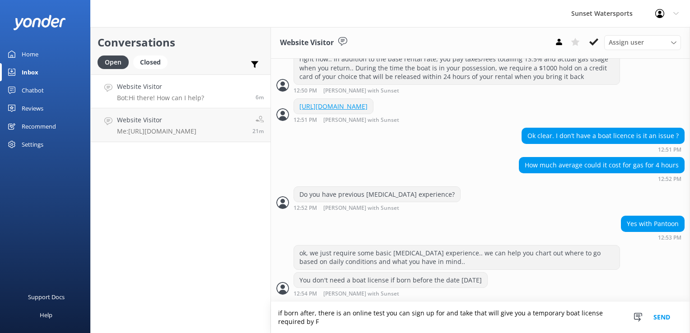
scroll to position [402, 0]
type textarea "if born after, there is an online test you can sign up for and take that will g…"
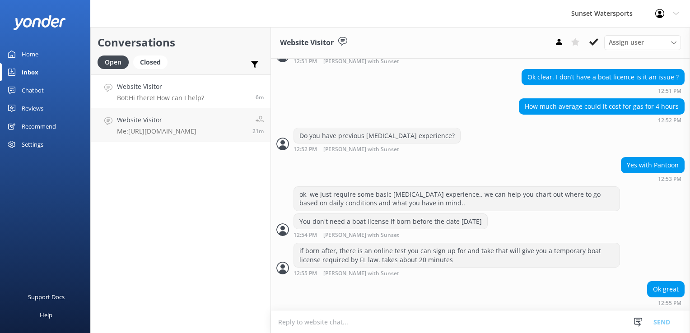
scroll to position [460, 0]
click at [386, 316] on textarea at bounding box center [480, 322] width 419 height 22
type textarea "Do you want to take out one of the pontoons?"
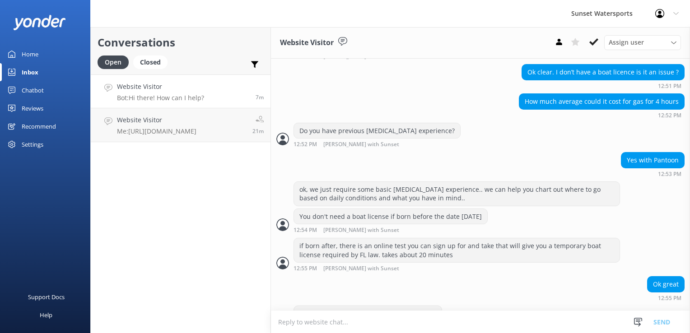
scroll to position [489, 0]
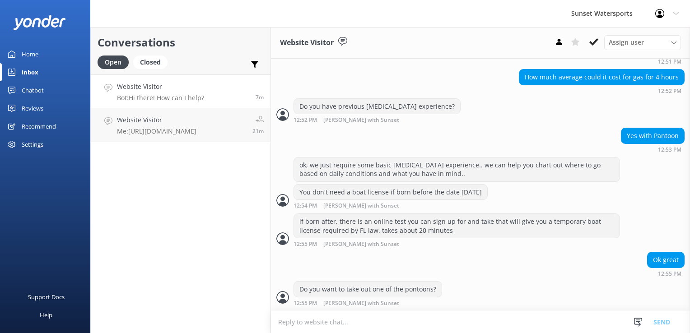
click at [386, 316] on textarea at bounding box center [480, 322] width 419 height 22
type textarea "or what kind of boat do you want to take out? We also have deck boats and cente…"
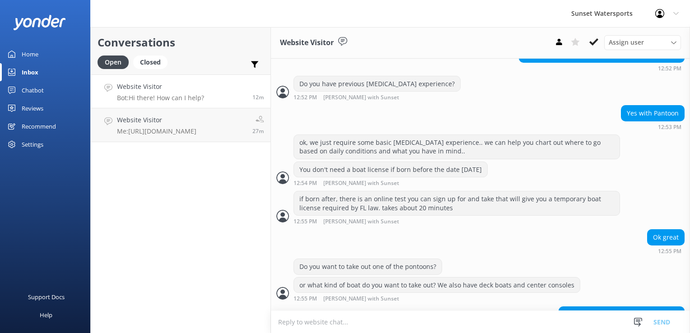
scroll to position [536, 0]
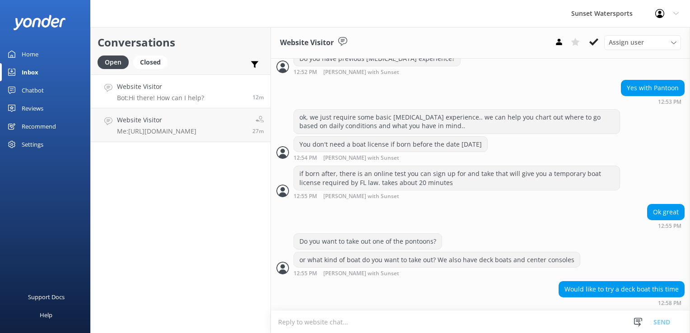
click at [393, 322] on textarea at bounding box center [480, 322] width 419 height 22
type textarea "ok let me check availbility! Do you know what day?"
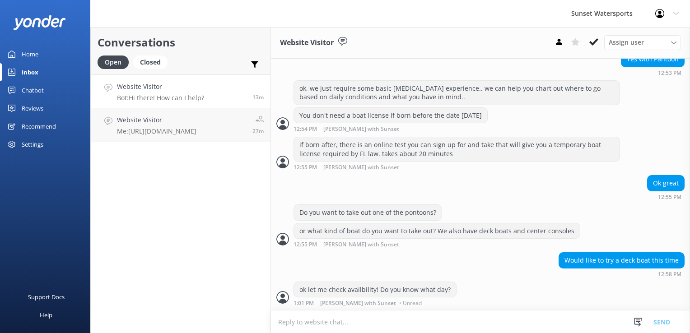
scroll to position [566, 0]
click at [359, 325] on textarea at bounding box center [480, 322] width 419 height 22
type textarea "and are you considering a full day or just doing 9-1, or 1-5:00?"
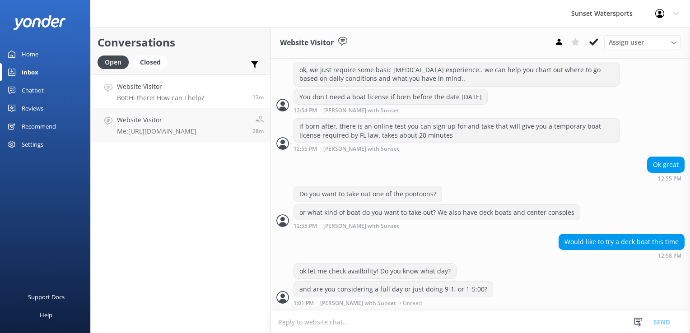
click at [236, 252] on div "Conversations Open Closed Important Assigned to me Unassigned Website Visitor B…" at bounding box center [180, 180] width 181 height 306
click at [247, 288] on div "Conversations Open Closed Important Assigned to me Unassigned Website Visitor B…" at bounding box center [180, 180] width 181 height 306
click at [188, 87] on h4 "Website Visitor" at bounding box center [160, 87] width 87 height 10
click at [157, 56] on div "Closed" at bounding box center [150, 63] width 34 height 14
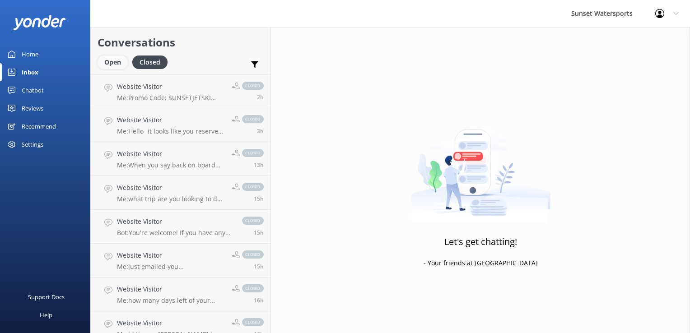
click at [116, 56] on div "Open" at bounding box center [112, 63] width 30 height 14
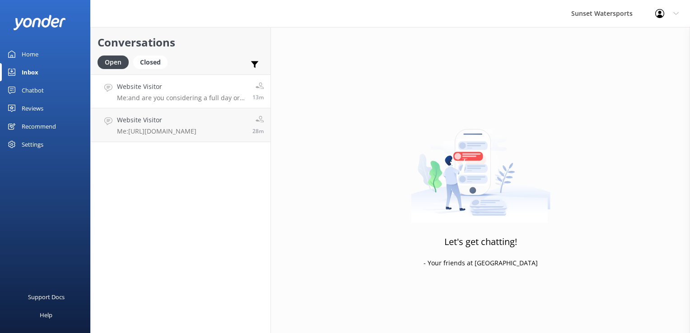
click at [179, 99] on p "Me: and are you considering a full day or just doing 9-1, or 1-5:00?" at bounding box center [181, 98] width 129 height 8
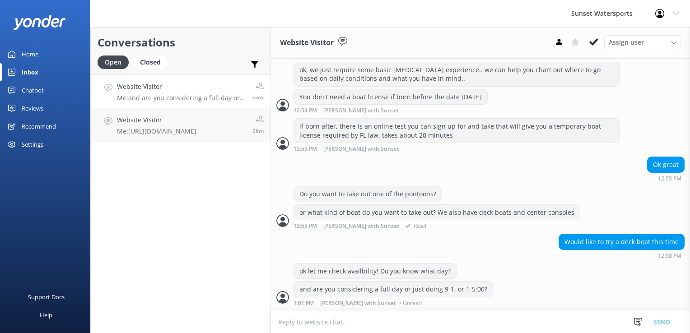
scroll to position [584, 0]
click at [332, 323] on textarea at bounding box center [480, 322] width 419 height 22
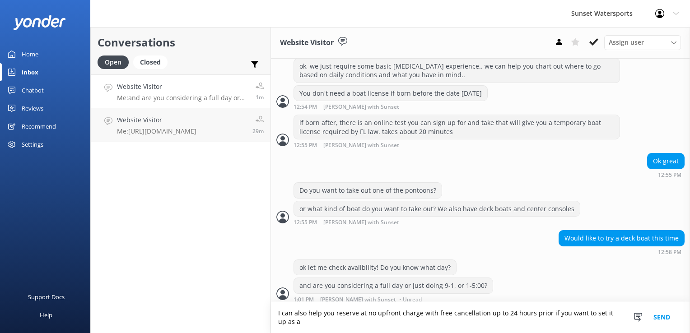
scroll to position [593, 0]
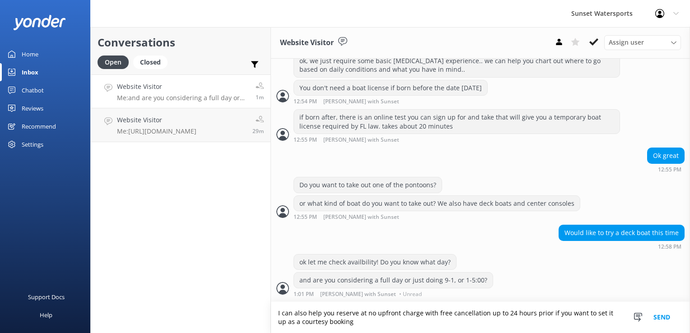
type textarea "I can also help you reserve at no upfront charge with free cancellation up to 2…"
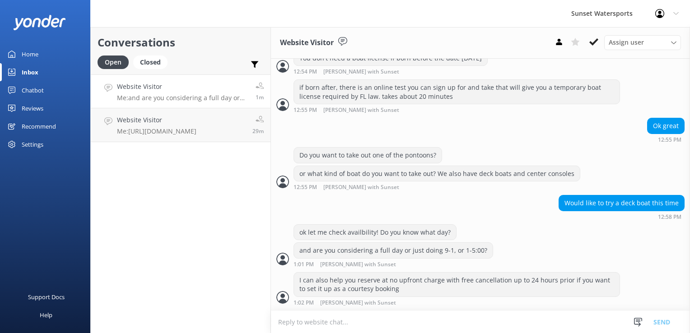
scroll to position [622, 0]
click at [165, 236] on div "Conversations Open Closed Important Assigned to me Unassigned Website Visitor M…" at bounding box center [180, 180] width 181 height 306
click at [244, 218] on div "Conversations Open Closed Important Assigned to me Unassigned Website Visitor M…" at bounding box center [180, 180] width 181 height 306
click at [289, 9] on div "Sunset Watersports Profile Settings Logout" at bounding box center [345, 13] width 690 height 27
click at [201, 234] on div "Conversations Open Closed Important Assigned to me Unassigned Website Visitor M…" at bounding box center [180, 180] width 181 height 306
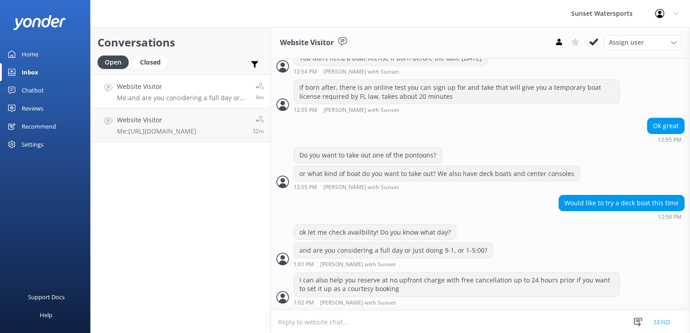
click at [143, 218] on div "Conversations Open Closed Important Assigned to me Unassigned Website Visitor M…" at bounding box center [180, 180] width 181 height 306
click at [227, 236] on div "Conversations Open Closed Important Assigned to me Unassigned Website Visitor M…" at bounding box center [180, 180] width 181 height 306
click at [320, 322] on textarea at bounding box center [480, 322] width 419 height 22
paste textarea "[URL][DOMAIN_NAME]"
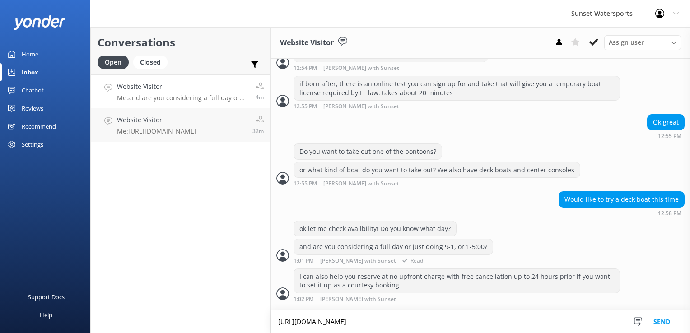
scroll to position [631, 0]
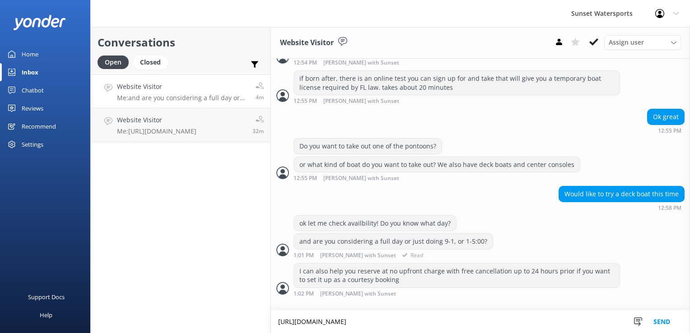
type textarea "[URL][DOMAIN_NAME]"
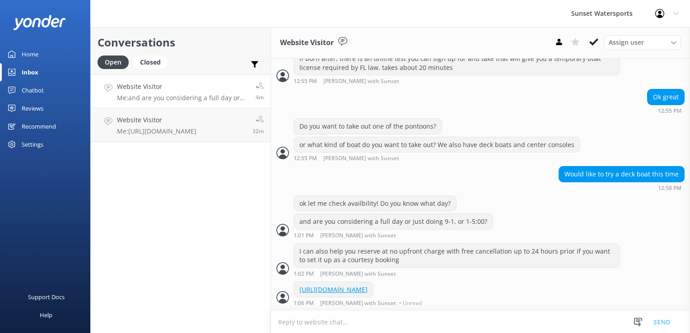
scroll to position [660, 0]
click at [168, 240] on div "Conversations Open Closed Important Assigned to me Unassigned Website Visitor M…" at bounding box center [180, 180] width 181 height 306
click at [326, 320] on textarea at bounding box center [480, 322] width 419 height 22
click at [343, 329] on textarea at bounding box center [480, 322] width 419 height 22
type textarea "G"
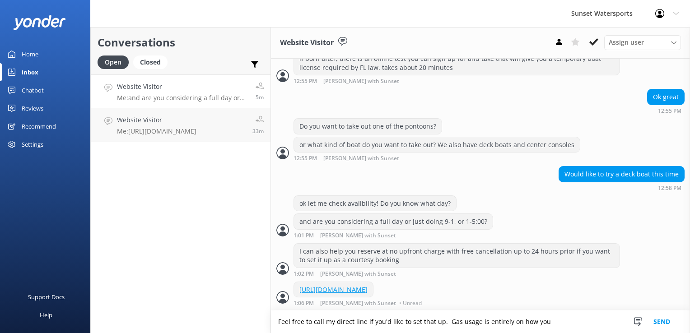
click at [558, 320] on textarea "Feel free to call my direct line if you'd like to set that up. Gas usage is ent…" at bounding box center [480, 322] width 419 height 23
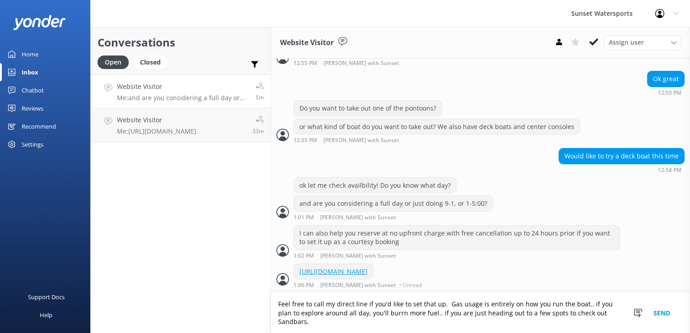
scroll to position [678, 0]
click at [360, 324] on textarea "Feel free to call my direct line if you'd like to set that up. Gas usage is ent…" at bounding box center [480, 313] width 419 height 40
click at [406, 324] on textarea "Feel free to call my direct line if you'd like to set that up. Gas usage is ent…" at bounding box center [480, 313] width 419 height 40
click at [363, 325] on textarea "Feel free to call my direct line if you'd like to set that up. Gas usage is ent…" at bounding box center [480, 313] width 419 height 40
click at [381, 324] on textarea "Feel free to call my direct line if you'd like to set that up. Gas usage is ent…" at bounding box center [480, 313] width 419 height 40
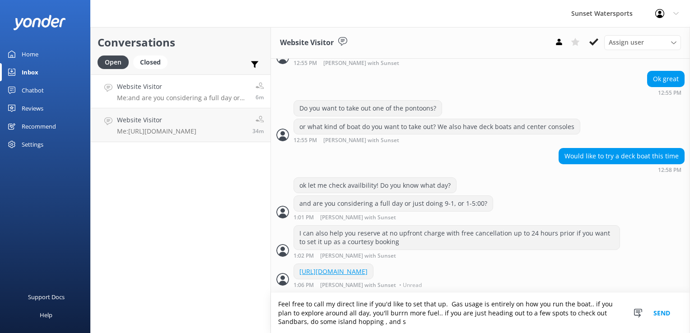
click at [417, 326] on textarea "Feel free to call my direct line if you'd like to set that up. Gas usage is ent…" at bounding box center [480, 313] width 419 height 40
click at [451, 322] on textarea "Feel free to call my direct line if you'd like to set that up. Gas usage is ent…" at bounding box center [480, 313] width 419 height 40
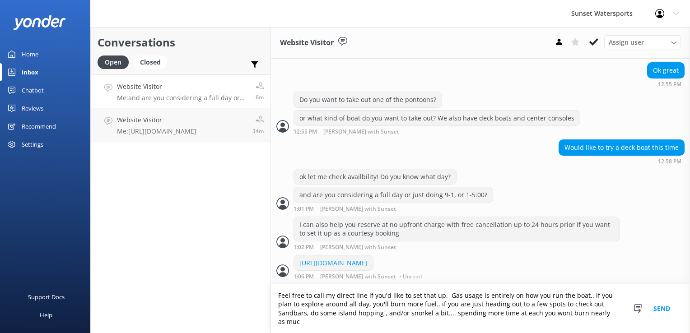
scroll to position [687, 0]
type textarea "Feel free to call my direct line if you'd like to set that up. Gas usage is ent…"
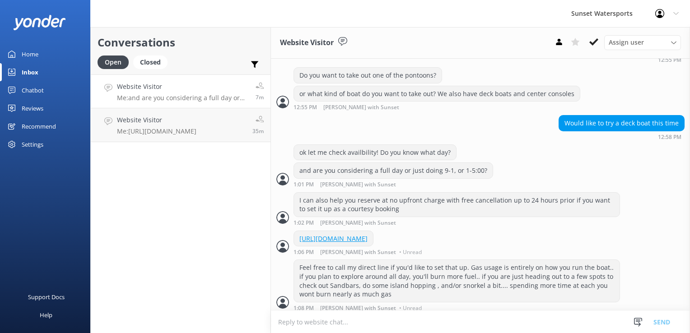
scroll to position [715, 0]
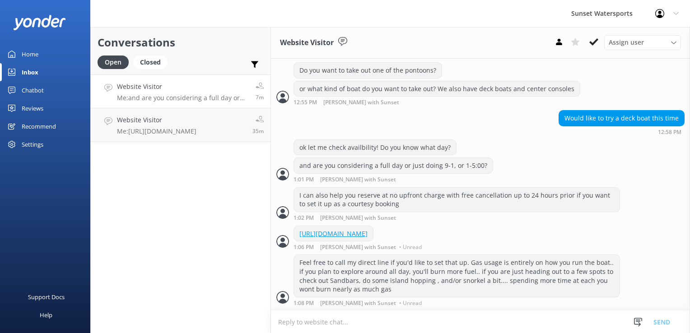
click at [458, 329] on textarea at bounding box center [480, 322] width 419 height 22
type textarea "[PHONE_NUMBER]"
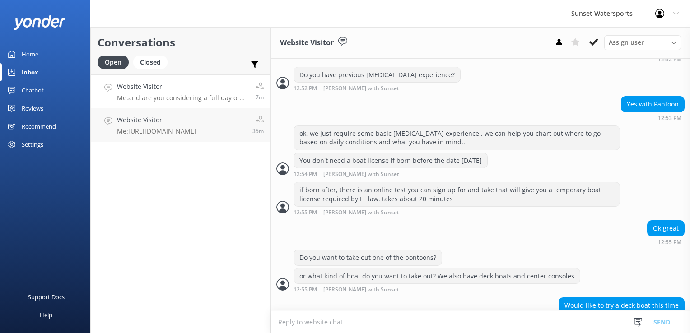
scroll to position [508, 0]
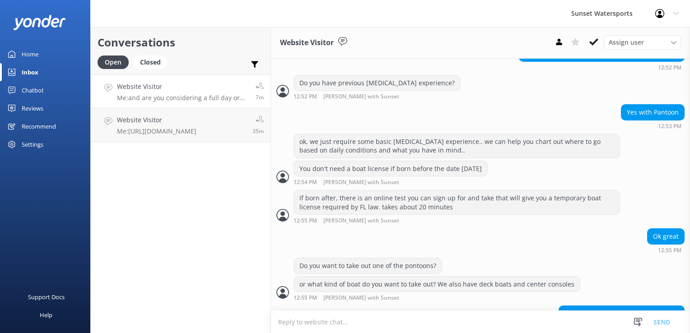
click at [152, 171] on div "Conversations Open Closed Important Assigned to me Unassigned Website Visitor M…" at bounding box center [180, 180] width 181 height 306
click at [225, 269] on div "Conversations Open Closed Important Assigned to me Unassigned Website Visitor M…" at bounding box center [180, 180] width 181 height 306
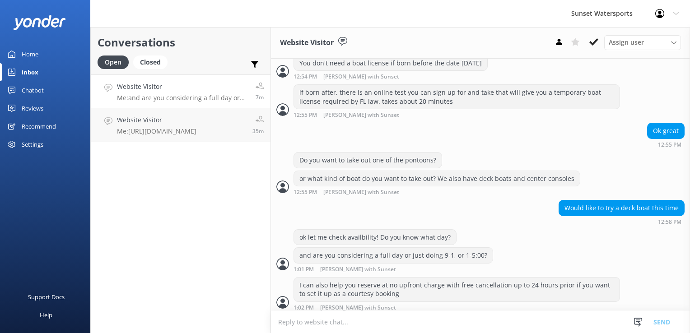
scroll to position [734, 0]
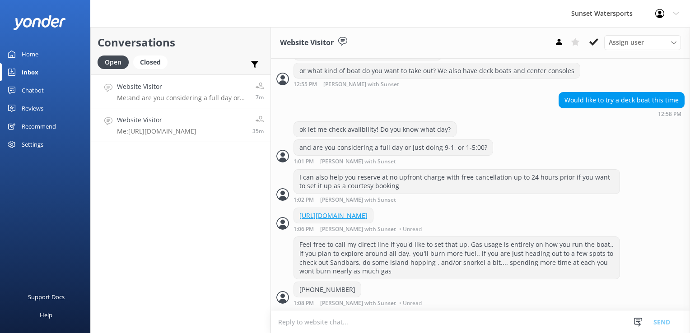
click at [151, 135] on p "Me: [URL][DOMAIN_NAME]" at bounding box center [156, 131] width 79 height 8
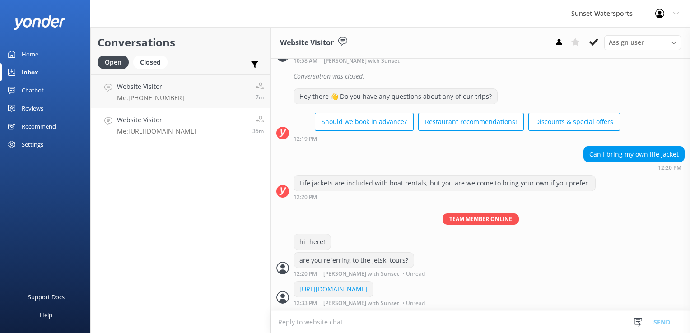
scroll to position [411, 0]
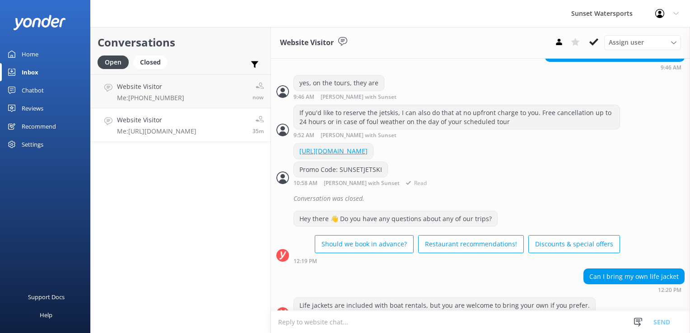
click at [345, 172] on div "Promo Code: SUNSETJETSKI" at bounding box center [340, 169] width 93 height 15
copy div "SUNSETJETSKI"
click at [312, 175] on div "Promo Code: SUNSETJETSKI" at bounding box center [340, 169] width 93 height 15
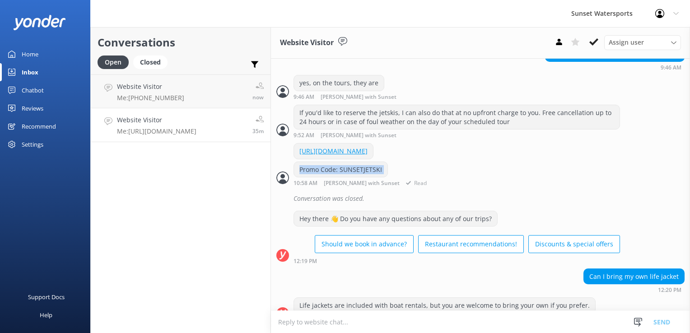
click at [312, 175] on div "Promo Code: SUNSETJETSKI" at bounding box center [340, 169] width 93 height 15
copy div "Promo Code: SUNSETJETSKI"
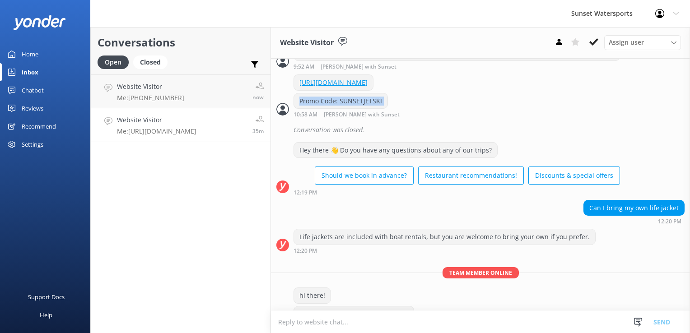
scroll to position [547, 0]
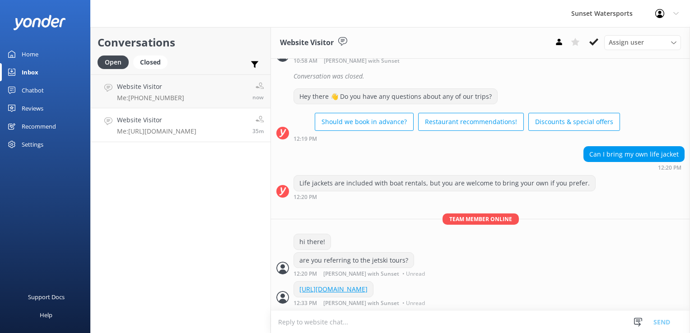
click at [320, 322] on textarea at bounding box center [480, 322] width 419 height 22
paste textarea "Promo Code: SUNSETJETSKI"
type textarea "Promo Code: SUNSETJETSKI"
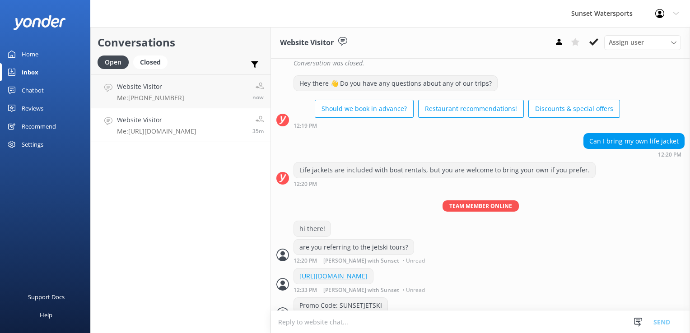
scroll to position [575, 0]
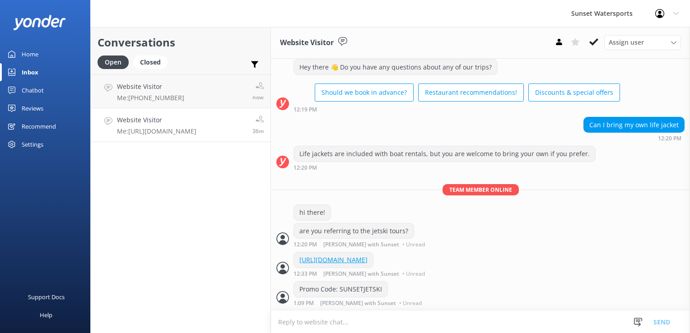
click at [152, 70] on div "Open Closed" at bounding box center [134, 67] width 74 height 22
click at [153, 62] on div "Closed" at bounding box center [150, 63] width 34 height 14
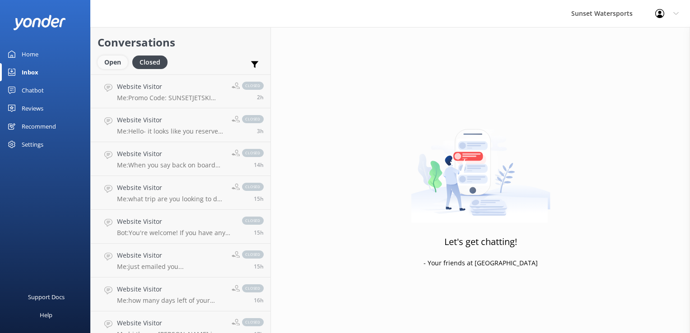
click at [120, 59] on div "Open" at bounding box center [112, 63] width 30 height 14
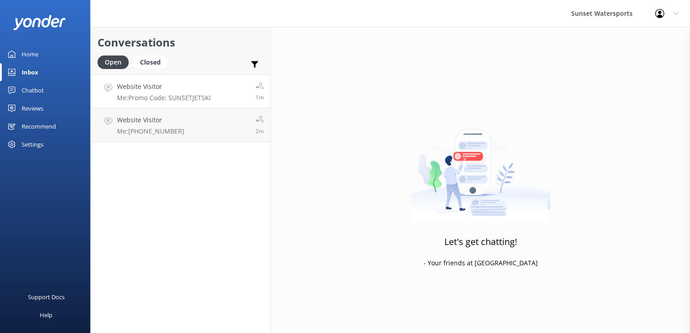
click at [175, 88] on h4 "Website Visitor" at bounding box center [164, 87] width 94 height 10
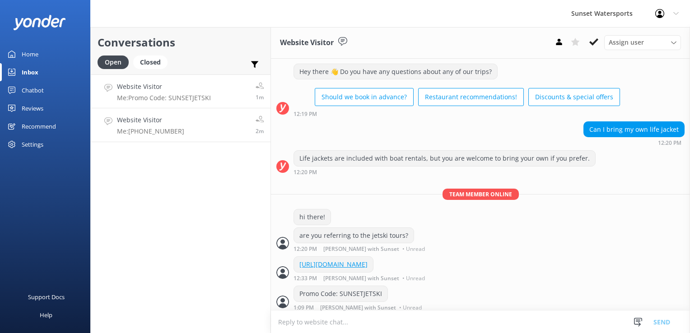
scroll to position [575, 0]
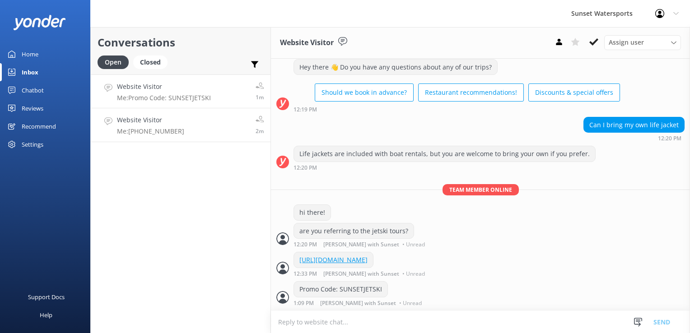
click at [161, 141] on link "Website Visitor Me: [PHONE_NUMBER] 2m" at bounding box center [181, 125] width 180 height 34
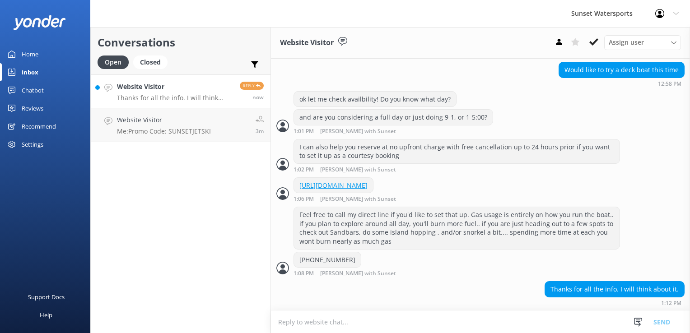
scroll to position [764, 0]
click at [327, 324] on textarea at bounding box center [480, 322] width 419 height 22
click at [168, 136] on link "Website Visitor Me: Promo Code: SUNSETJETSKI 3m" at bounding box center [181, 125] width 180 height 34
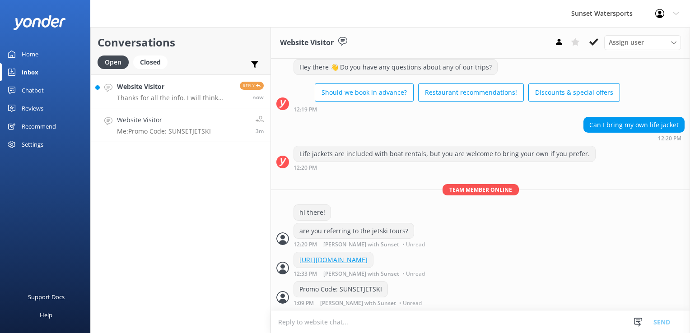
click at [173, 96] on p "Thanks for all the info. I will think about it." at bounding box center [175, 98] width 116 height 8
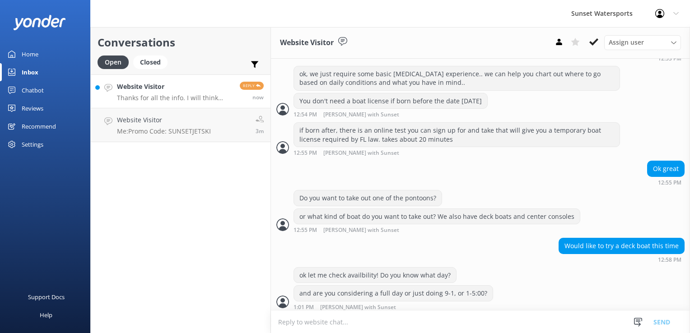
scroll to position [764, 0]
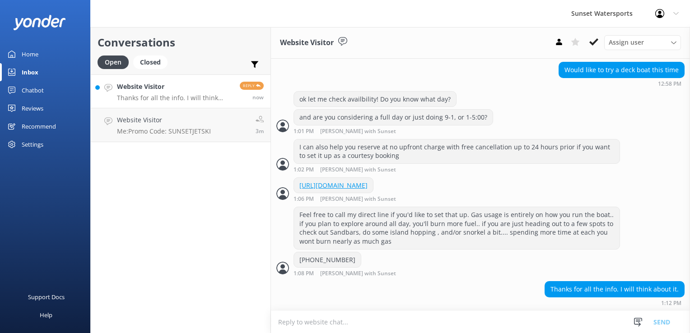
click at [313, 315] on textarea at bounding box center [480, 322] width 419 height 22
type textarea "ok, deck boat is usually one of the first to be rented so just let us know- fre…"
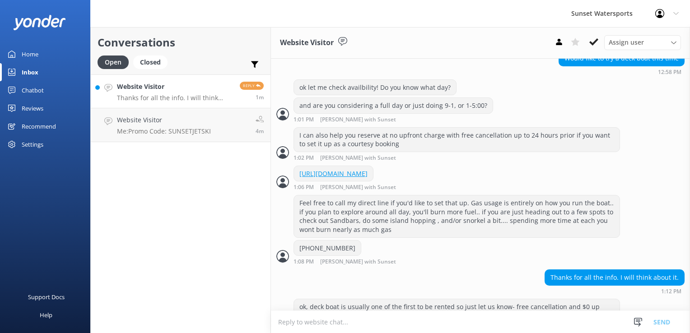
scroll to position [793, 0]
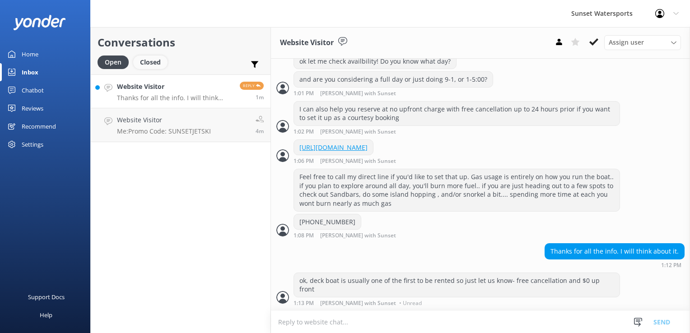
drag, startPoint x: 154, startPoint y: 63, endPoint x: 144, endPoint y: 63, distance: 9.9
click at [154, 63] on div "Closed" at bounding box center [150, 63] width 34 height 14
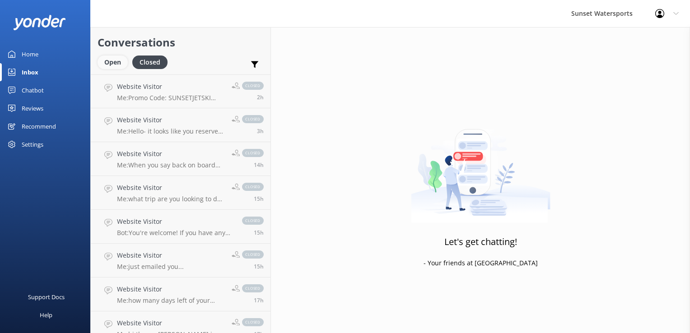
click at [123, 60] on div "Open" at bounding box center [112, 63] width 30 height 14
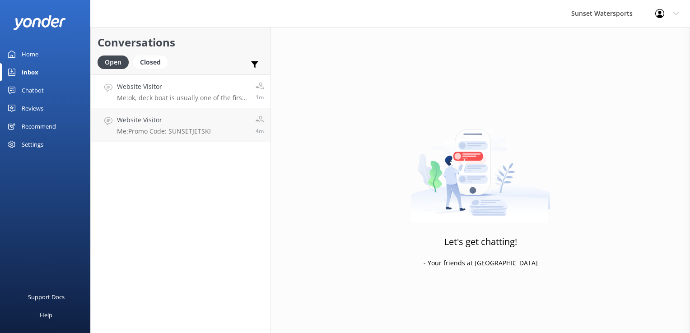
click at [145, 85] on h4 "Website Visitor" at bounding box center [183, 87] width 132 height 10
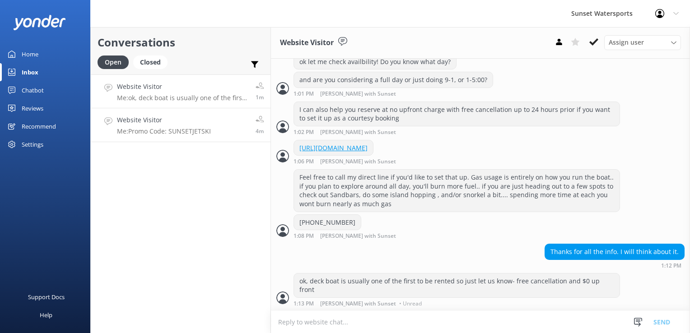
scroll to position [793, 0]
click at [176, 126] on div "Website Visitor Me: Promo Code: SUNSETJETSKI" at bounding box center [164, 125] width 94 height 20
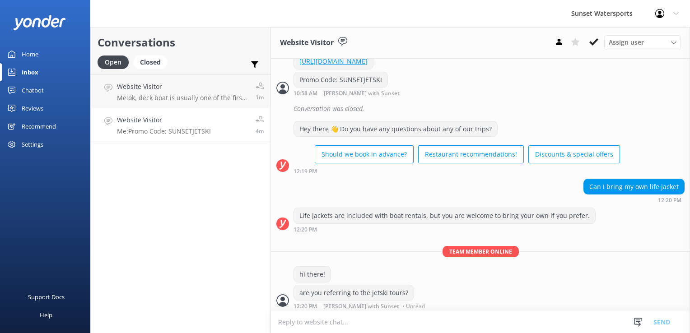
scroll to position [575, 0]
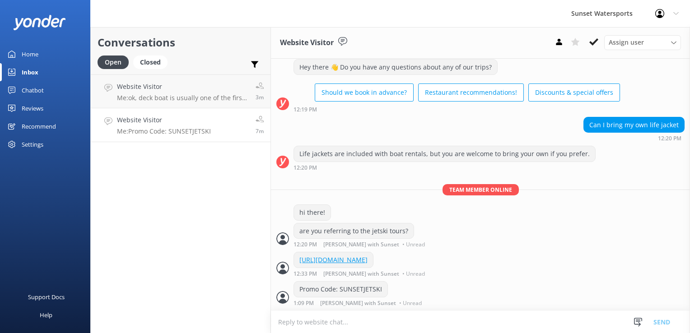
click at [185, 127] on div "Website Visitor Me: Promo Code: SUNSETJETSKI" at bounding box center [164, 125] width 94 height 20
click at [180, 97] on p "Me: ok, deck boat is usually one of the first to be rented so just let us know-…" at bounding box center [183, 98] width 132 height 8
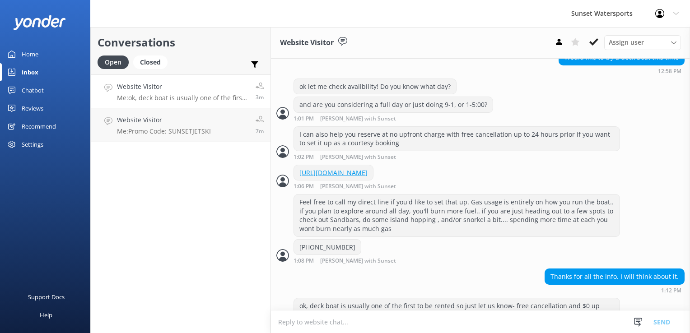
scroll to position [793, 0]
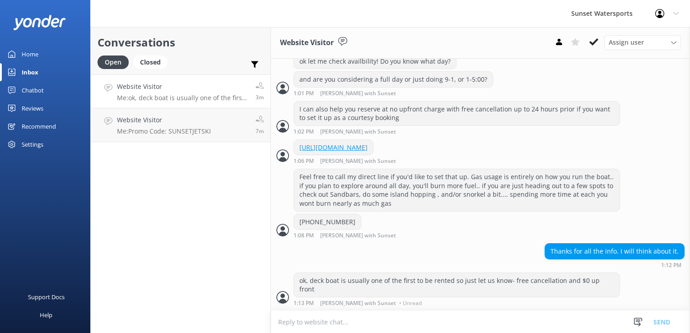
click at [341, 329] on textarea at bounding box center [480, 322] width 419 height 22
type textarea "Are you planning other activities like Jetskis, or a Sunset Cruise?"
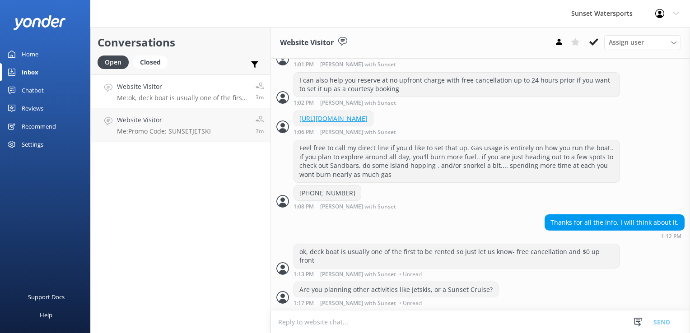
scroll to position [821, 0]
click at [125, 120] on h4 "Website Visitor" at bounding box center [164, 120] width 94 height 10
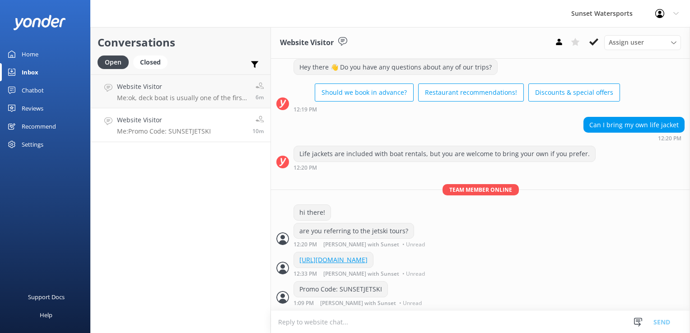
scroll to position [576, 0]
click at [163, 88] on h4 "Website Visitor" at bounding box center [183, 87] width 132 height 10
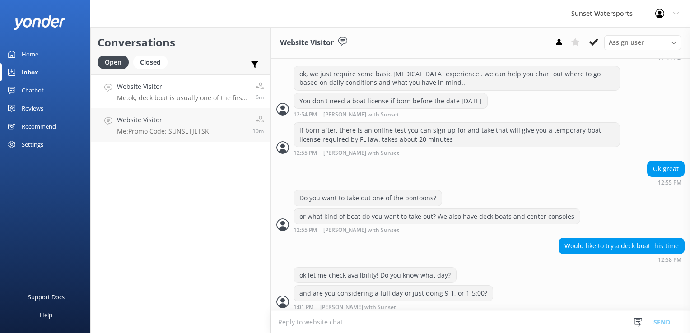
scroll to position [821, 0]
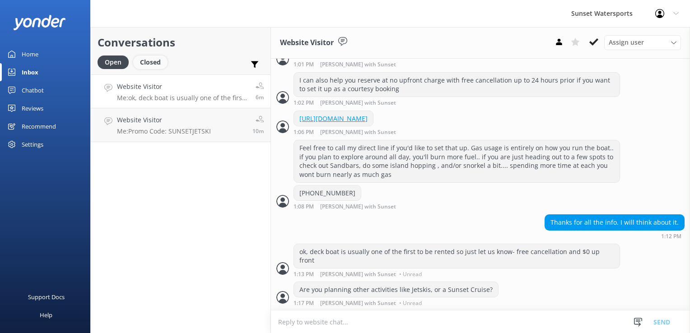
click at [150, 66] on div "Closed" at bounding box center [150, 63] width 34 height 14
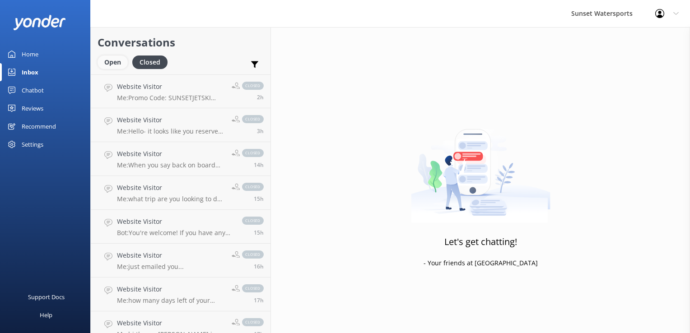
click at [119, 61] on div "Open" at bounding box center [112, 63] width 30 height 14
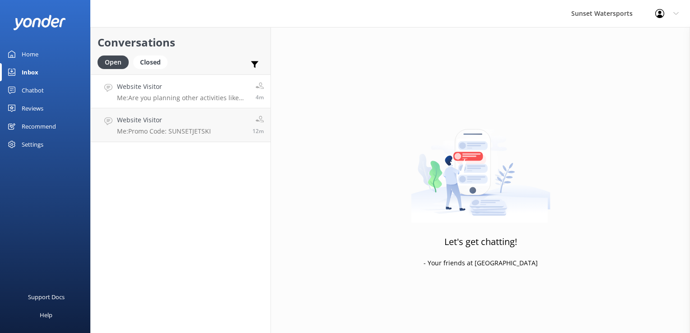
click at [152, 88] on h4 "Website Visitor" at bounding box center [183, 87] width 132 height 10
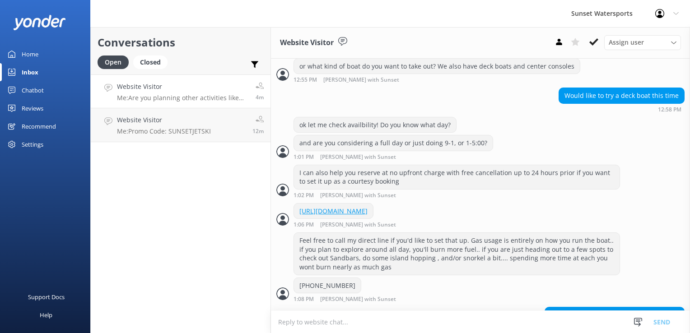
scroll to position [821, 0]
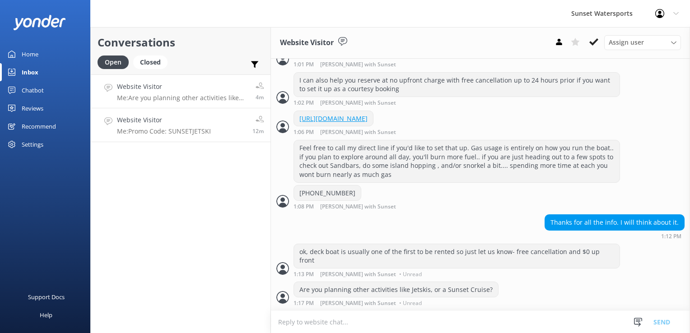
click at [126, 128] on p "Me: Promo Code: SUNSETJETSKI" at bounding box center [164, 131] width 94 height 8
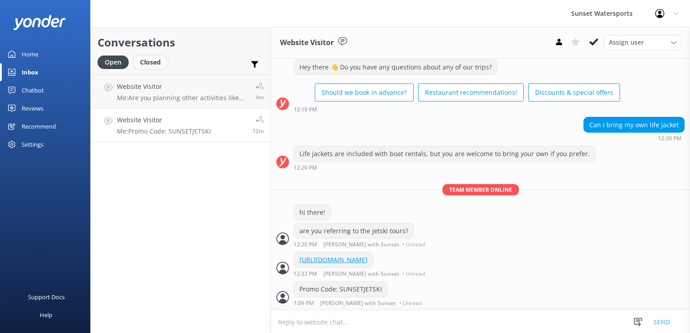
click at [142, 64] on div "Closed" at bounding box center [150, 63] width 34 height 14
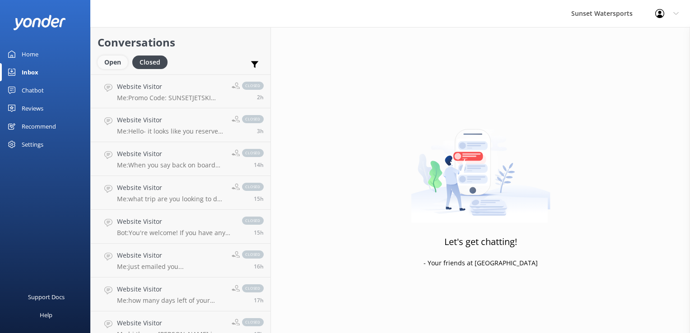
click at [107, 58] on div "Open" at bounding box center [112, 63] width 30 height 14
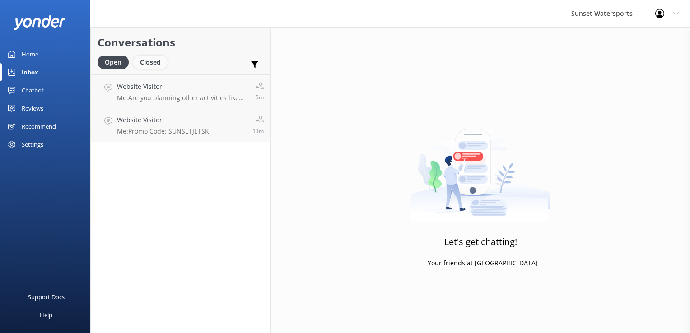
click at [159, 59] on div "Closed" at bounding box center [150, 63] width 34 height 14
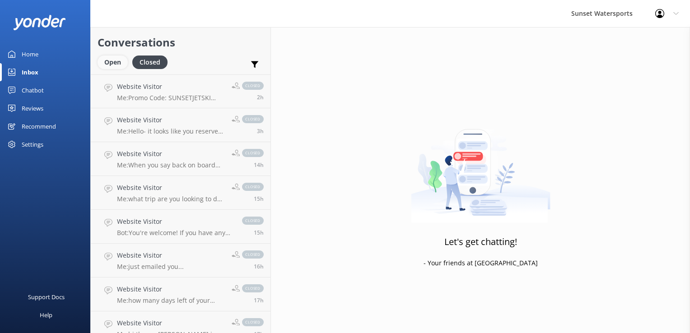
click at [114, 66] on div "Open" at bounding box center [112, 63] width 30 height 14
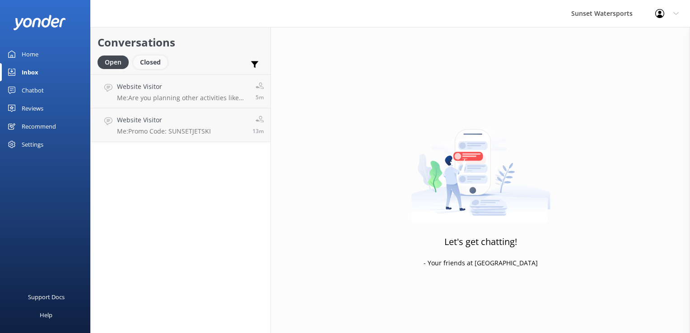
click at [152, 58] on div "Closed" at bounding box center [150, 63] width 34 height 14
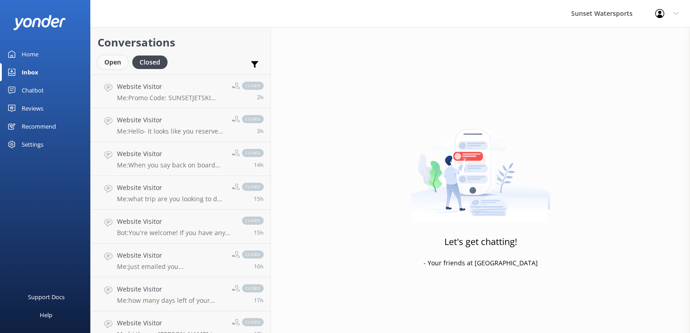
click at [125, 60] on div "Open" at bounding box center [112, 63] width 30 height 14
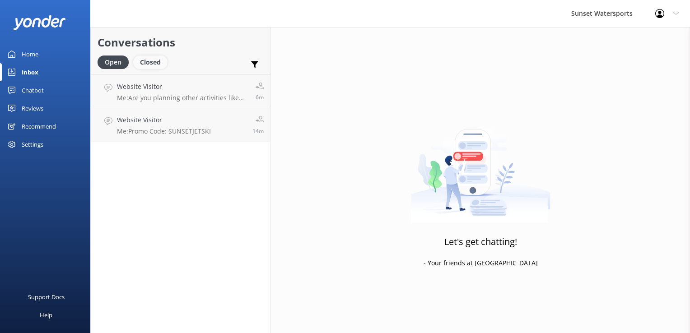
click at [150, 59] on div "Closed" at bounding box center [150, 63] width 34 height 14
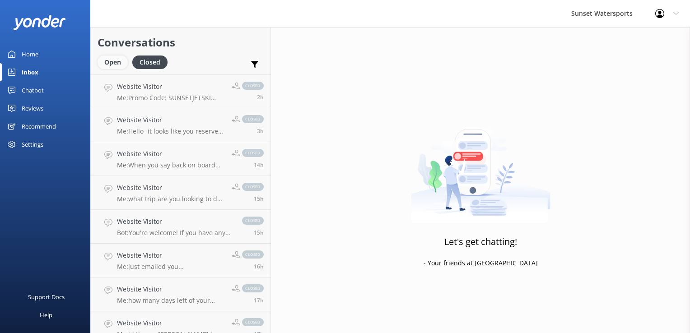
click at [114, 64] on div "Open" at bounding box center [112, 63] width 30 height 14
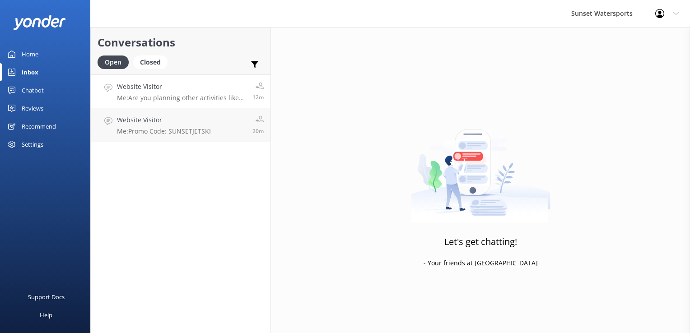
click at [199, 79] on link "Website Visitor Me: Are you planning other activities like Jetskis, or a Sunset…" at bounding box center [181, 91] width 180 height 34
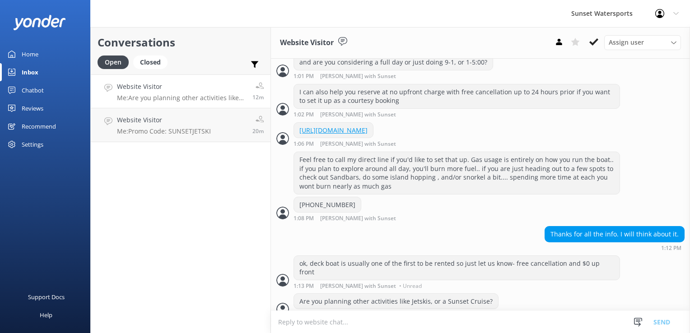
scroll to position [821, 0]
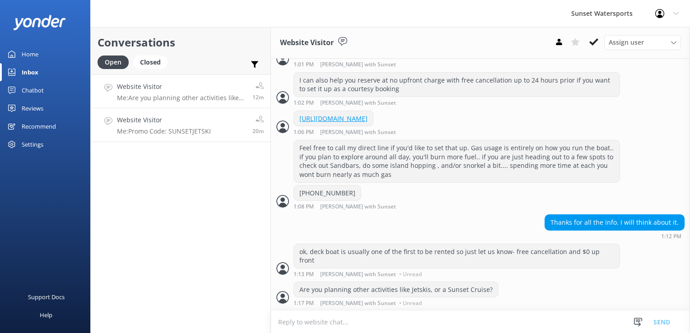
click at [125, 120] on h4 "Website Visitor" at bounding box center [164, 120] width 94 height 10
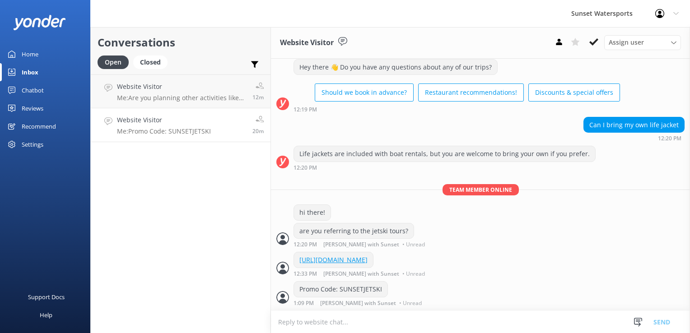
scroll to position [575, 0]
click at [195, 174] on div "Conversations Open Closed Important Assigned to me Unassigned Website Visitor M…" at bounding box center [180, 180] width 181 height 306
click at [146, 62] on div "Closed" at bounding box center [150, 63] width 34 height 14
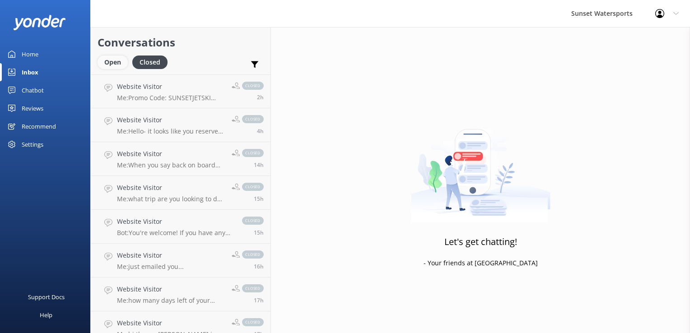
click at [109, 63] on div "Open" at bounding box center [112, 63] width 30 height 14
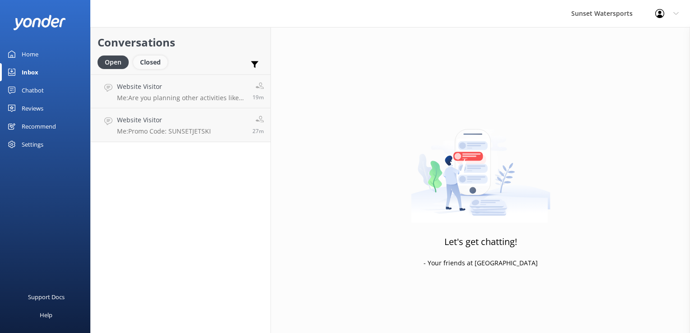
click at [154, 65] on div "Closed" at bounding box center [150, 63] width 34 height 14
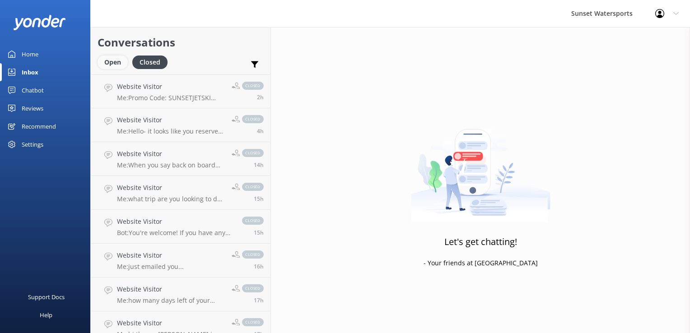
click at [111, 60] on div "Open" at bounding box center [112, 63] width 30 height 14
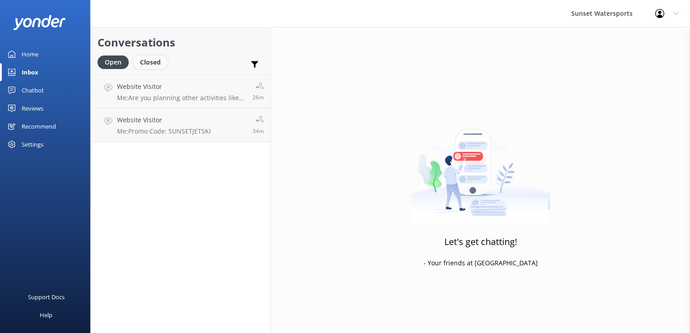
click at [151, 63] on div "Closed" at bounding box center [150, 63] width 34 height 14
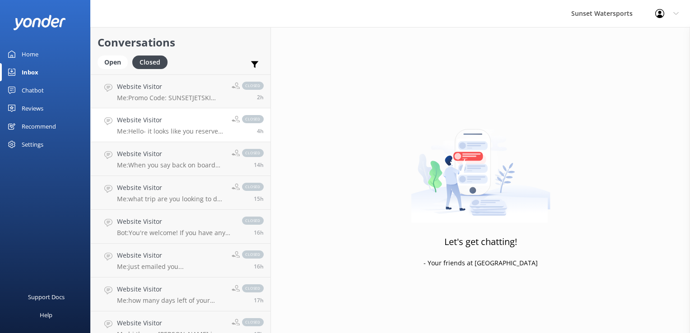
click at [148, 122] on h4 "Website Visitor" at bounding box center [171, 120] width 108 height 10
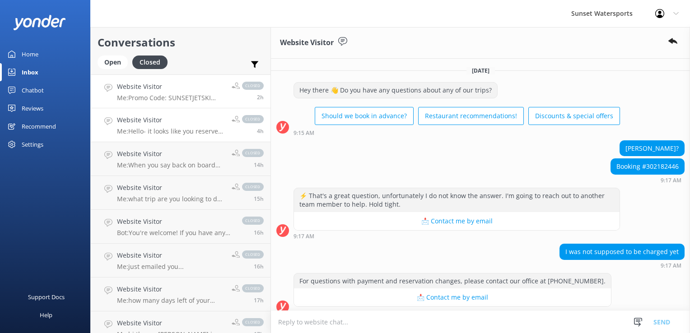
scroll to position [86, 0]
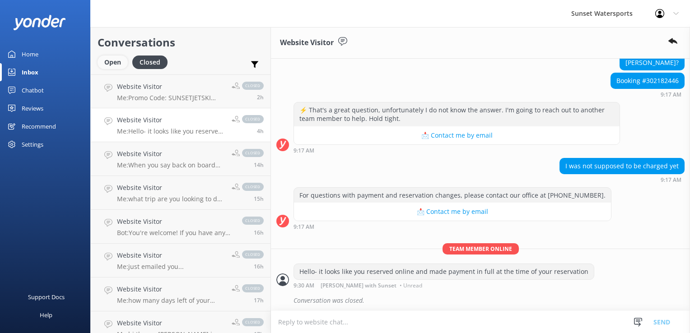
click at [106, 59] on div "Open" at bounding box center [112, 63] width 30 height 14
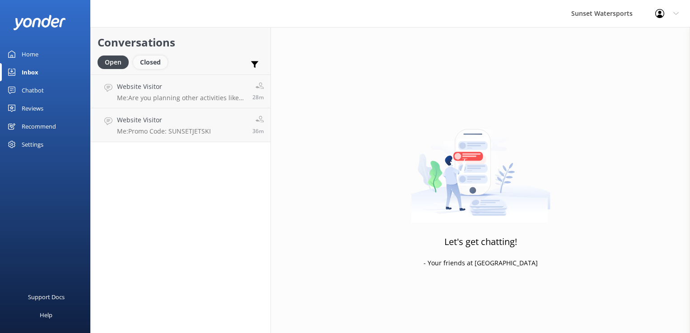
click at [148, 66] on div "Closed" at bounding box center [150, 63] width 34 height 14
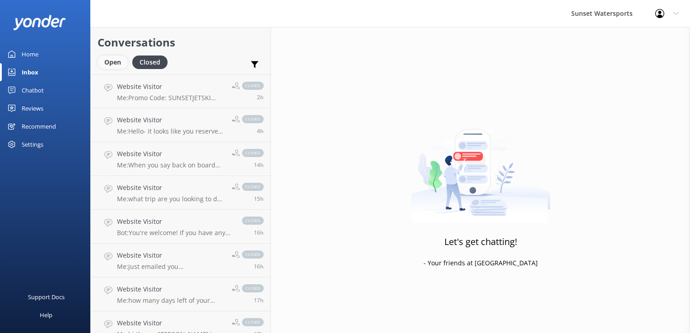
click at [111, 60] on div "Open" at bounding box center [112, 63] width 30 height 14
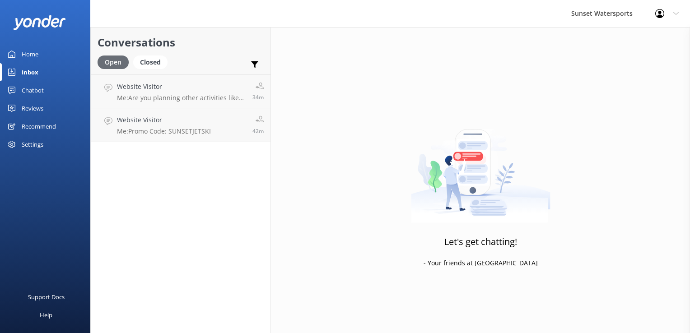
drag, startPoint x: 153, startPoint y: 60, endPoint x: 104, endPoint y: 68, distance: 49.0
click at [153, 60] on div "Closed" at bounding box center [150, 63] width 34 height 14
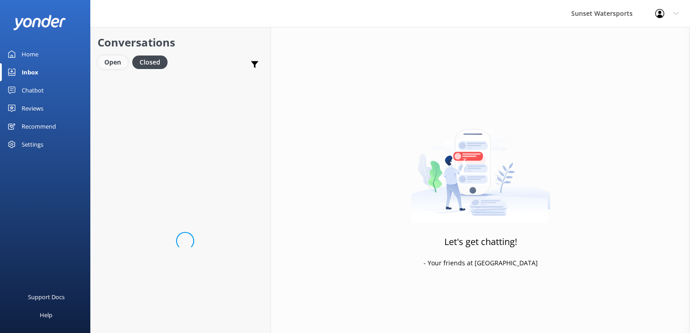
click at [125, 61] on div "Open" at bounding box center [112, 63] width 30 height 14
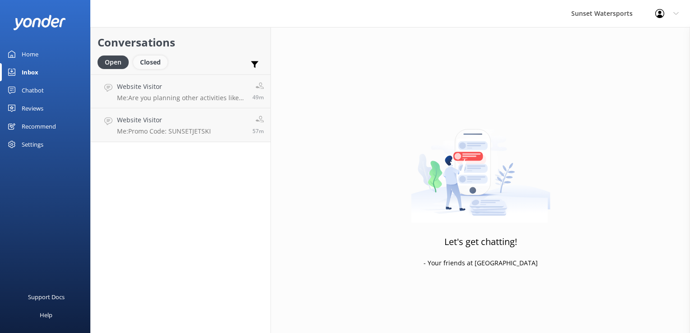
click at [148, 60] on div "Closed" at bounding box center [150, 63] width 34 height 14
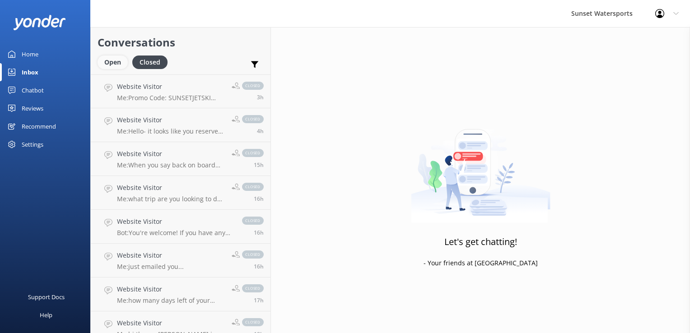
click at [110, 60] on div "Open" at bounding box center [112, 63] width 30 height 14
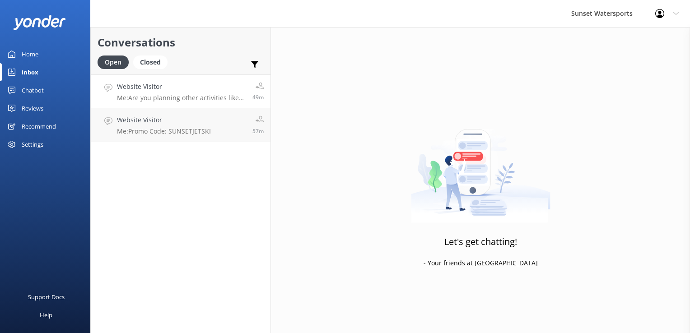
click at [166, 94] on p "Me: Are you planning other activities like Jetskis, or a Sunset Cruise?" at bounding box center [181, 98] width 129 height 8
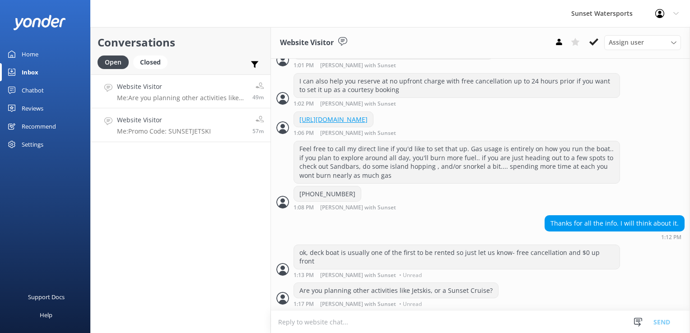
scroll to position [821, 0]
click at [170, 129] on p "Me: Promo Code: SUNSETJETSKI" at bounding box center [164, 131] width 94 height 8
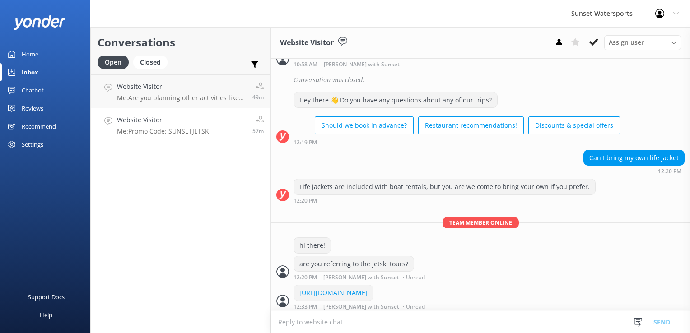
scroll to position [575, 0]
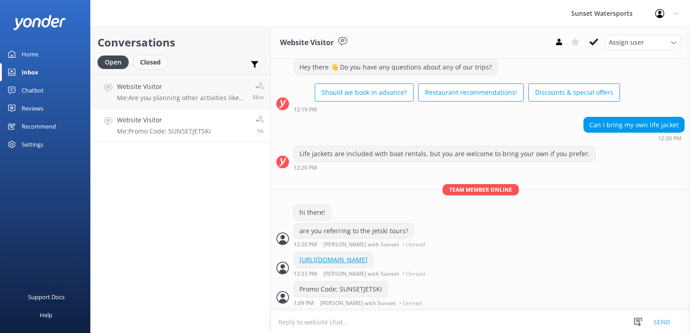
click at [150, 56] on div "Closed" at bounding box center [150, 63] width 34 height 14
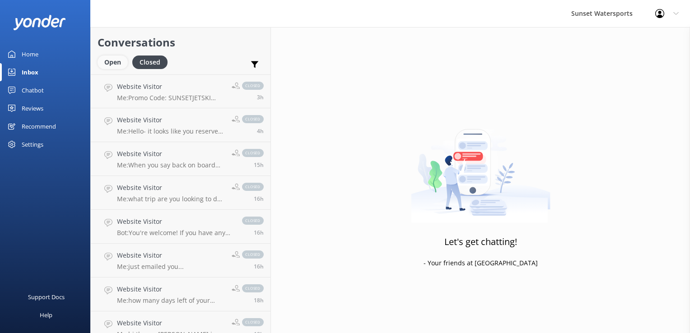
click at [113, 63] on div "Open" at bounding box center [112, 63] width 30 height 14
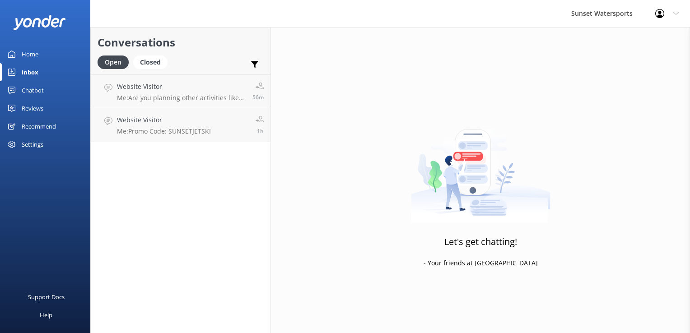
click at [222, 13] on div "Sunset Watersports Profile Settings Logout" at bounding box center [345, 13] width 690 height 27
click at [153, 66] on div "Closed" at bounding box center [150, 63] width 34 height 14
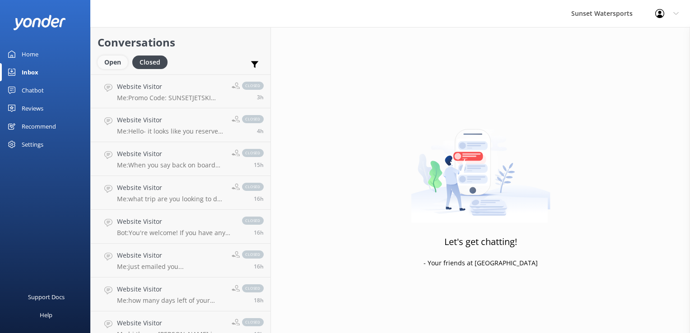
click at [113, 64] on div "Open" at bounding box center [112, 63] width 30 height 14
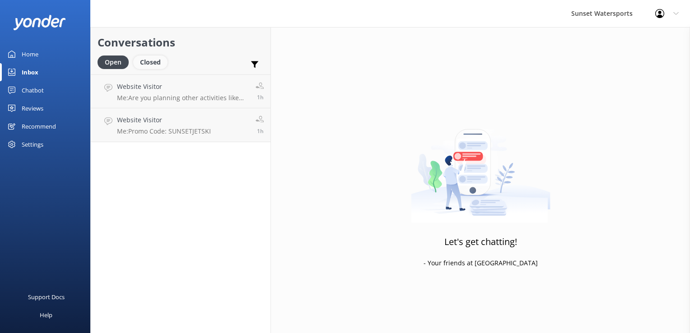
click at [148, 60] on div "Closed" at bounding box center [150, 63] width 34 height 14
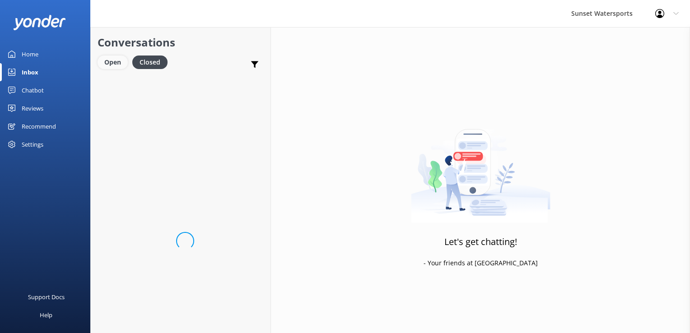
click at [128, 62] on div "Open" at bounding box center [112, 63] width 30 height 14
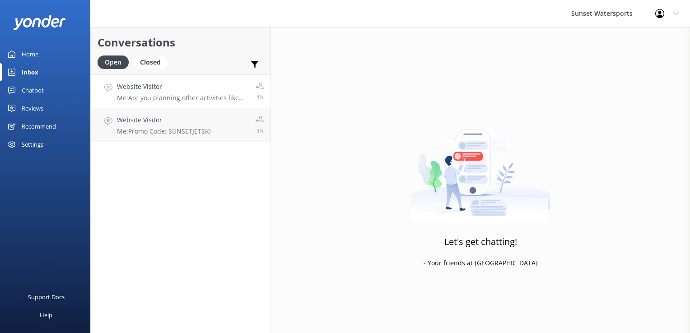
click at [147, 95] on p "Me: Are you planning other activities like Jetskis, or a Sunset Cruise?" at bounding box center [183, 98] width 132 height 8
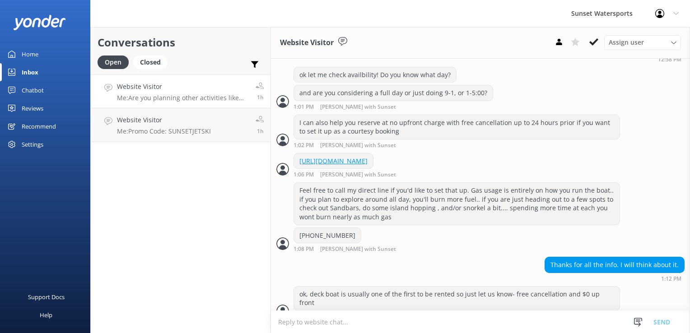
scroll to position [821, 0]
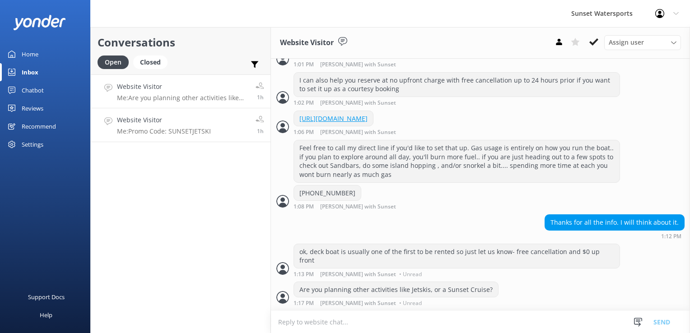
click at [148, 121] on h4 "Website Visitor" at bounding box center [164, 120] width 94 height 10
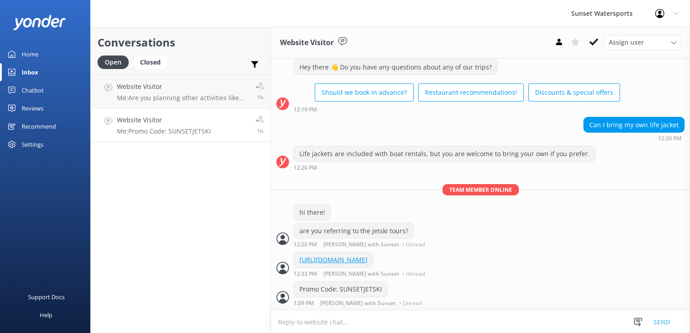
scroll to position [575, 0]
click at [162, 62] on div "Closed" at bounding box center [150, 63] width 34 height 14
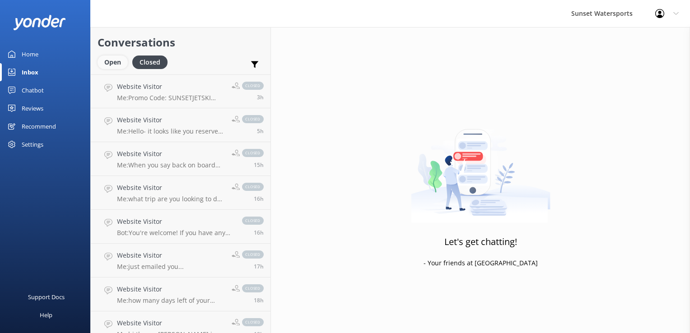
click at [112, 62] on div "Open" at bounding box center [112, 63] width 30 height 14
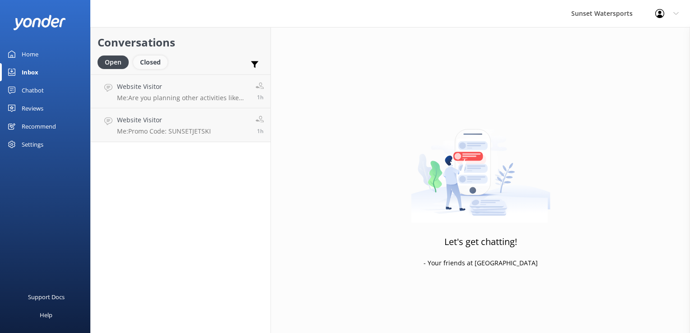
click at [145, 60] on div "Closed" at bounding box center [150, 63] width 34 height 14
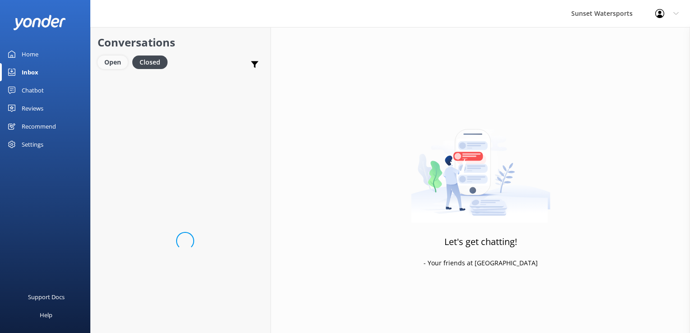
click at [117, 60] on div "Open" at bounding box center [112, 63] width 30 height 14
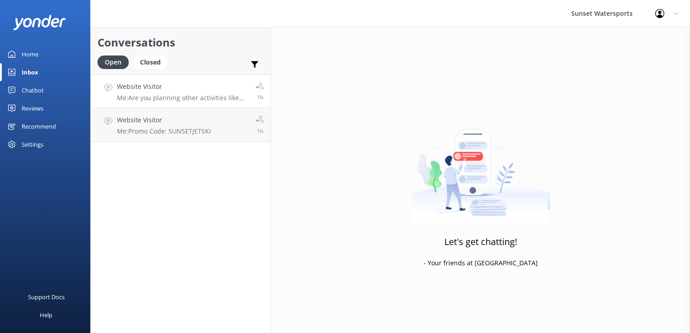
click at [132, 88] on h4 "Website Visitor" at bounding box center [183, 87] width 132 height 10
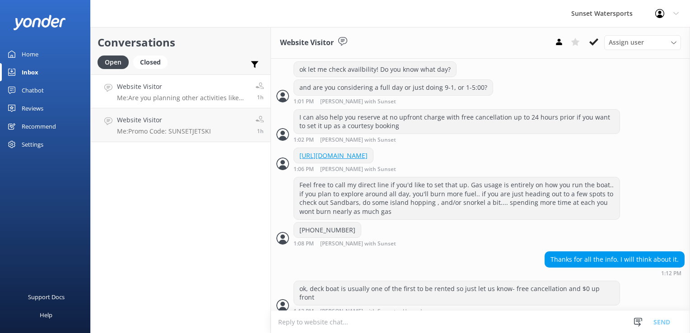
scroll to position [821, 0]
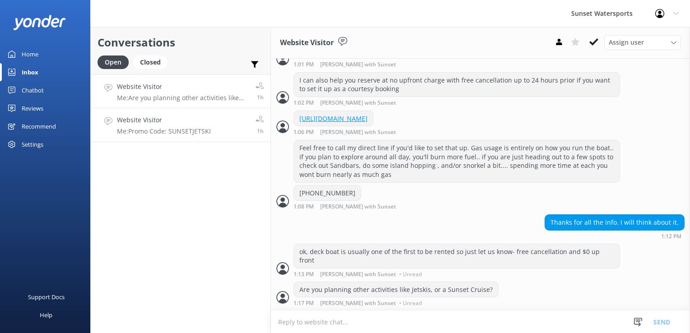
click at [169, 117] on h4 "Website Visitor" at bounding box center [164, 120] width 94 height 10
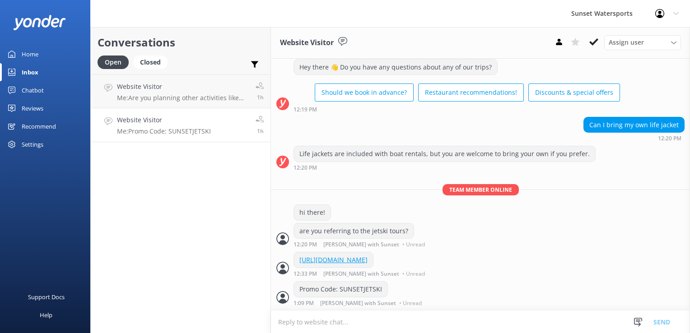
scroll to position [575, 0]
click at [150, 63] on div "Closed" at bounding box center [150, 63] width 34 height 14
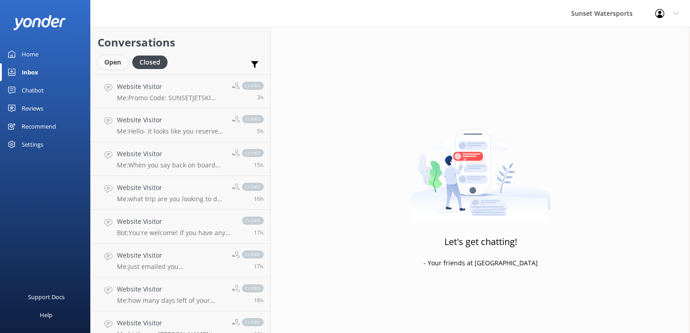
click at [106, 61] on div "Open" at bounding box center [112, 63] width 30 height 14
